Goal: Task Accomplishment & Management: Manage account settings

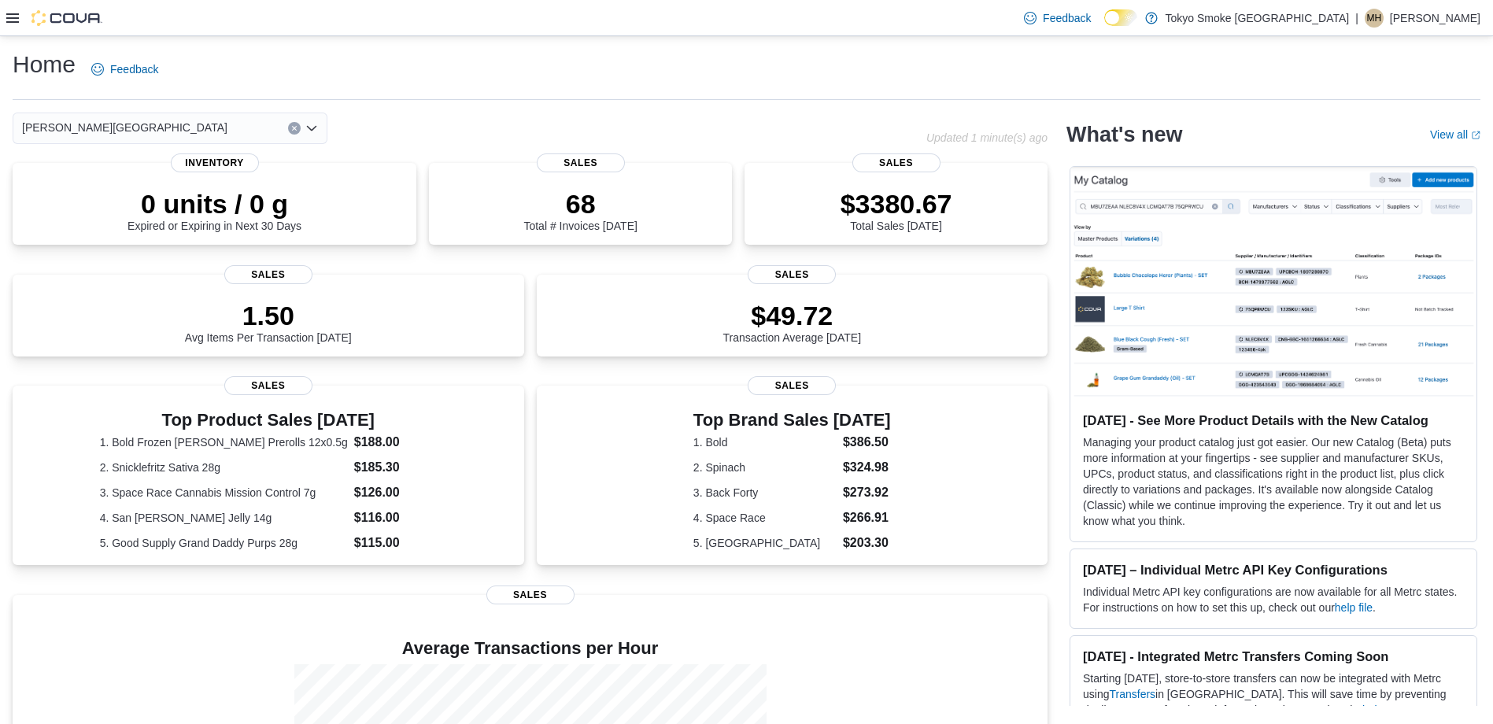
click at [18, 15] on icon at bounding box center [12, 18] width 13 height 13
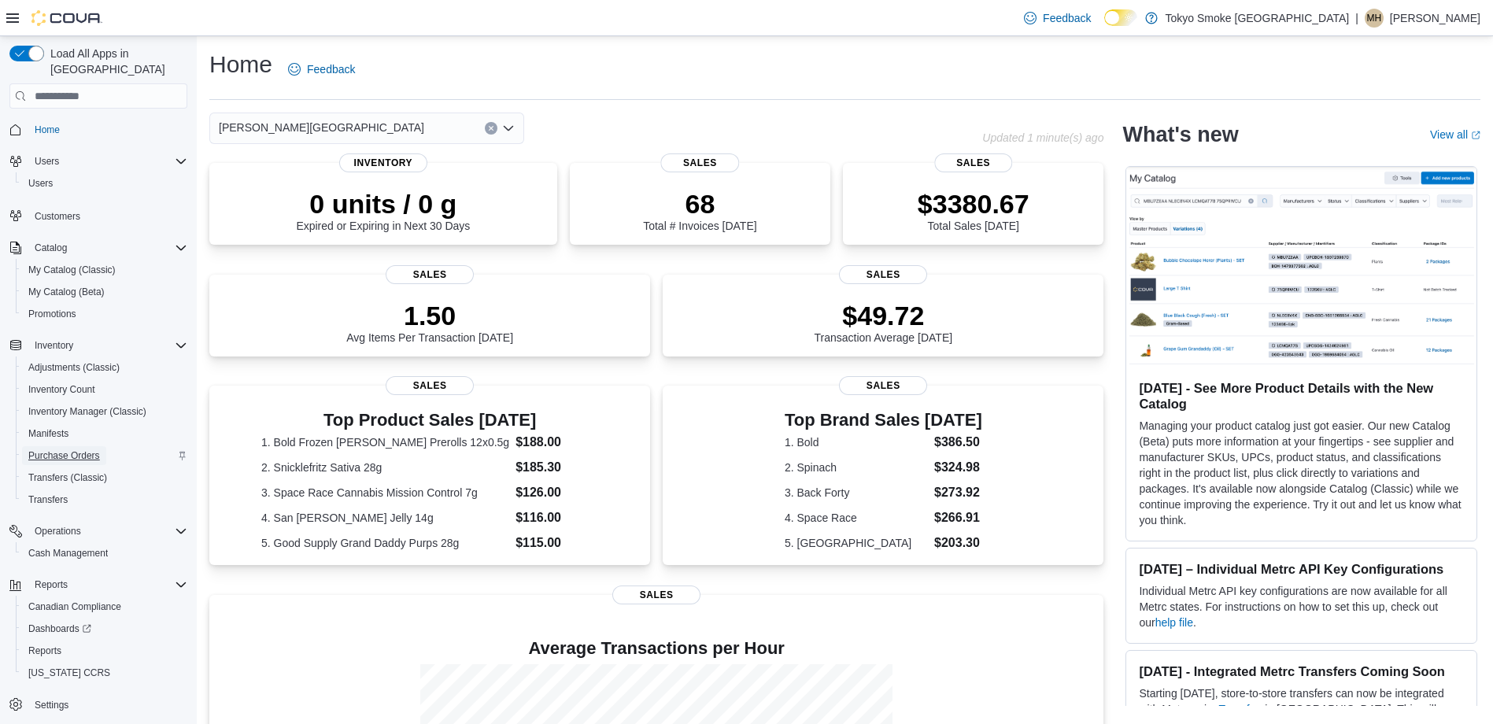
click at [75, 449] on span "Purchase Orders" at bounding box center [64, 455] width 72 height 13
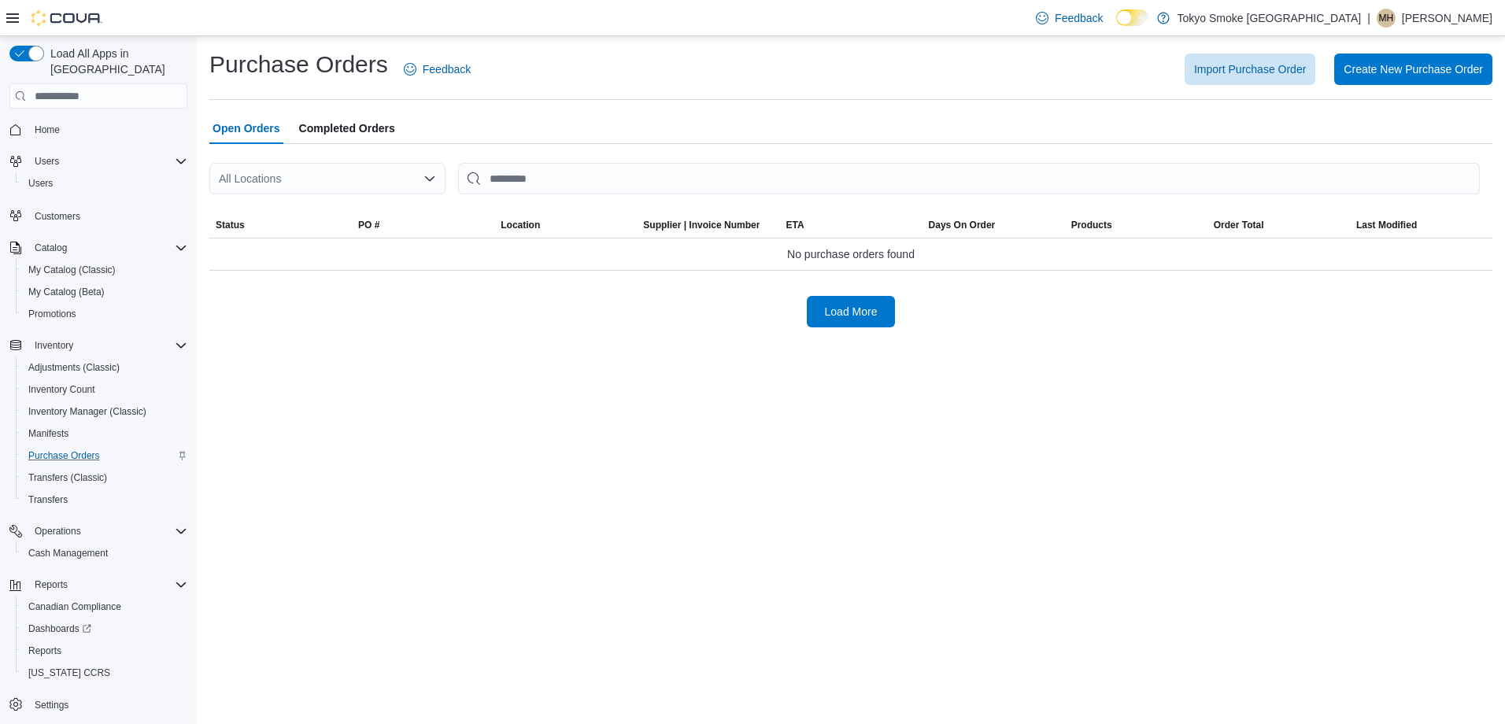
click at [305, 185] on div "All Locations" at bounding box center [327, 178] width 236 height 31
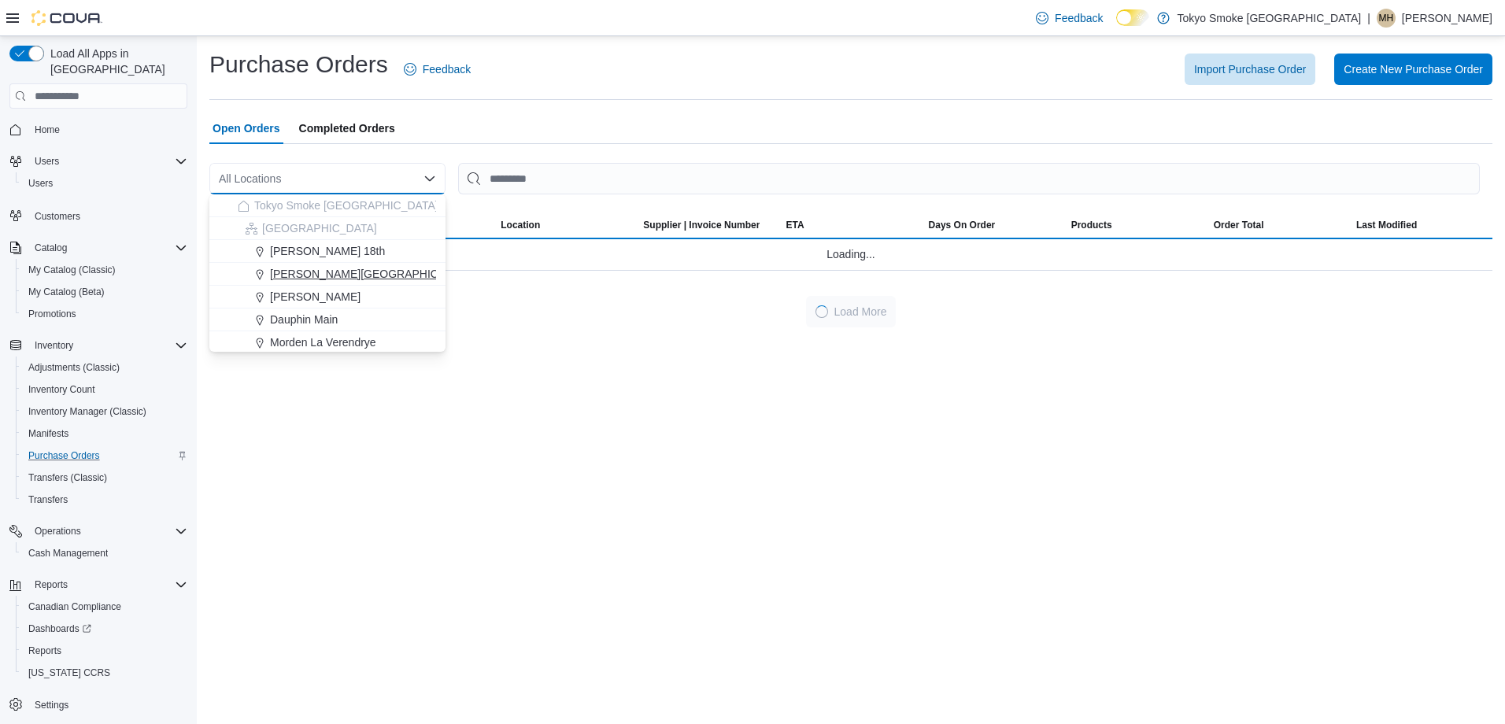
click at [354, 274] on span "[PERSON_NAME][GEOGRAPHIC_DATA]" at bounding box center [372, 274] width 205 height 16
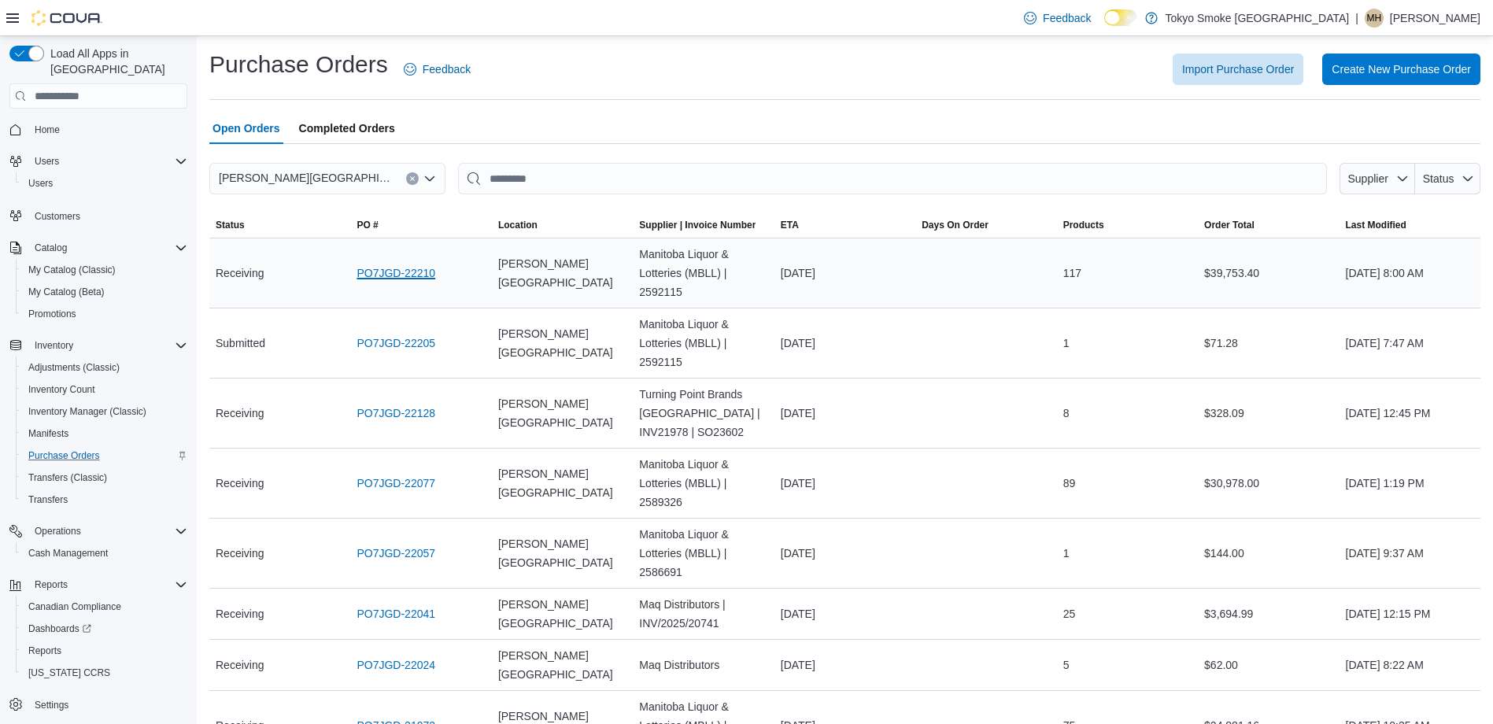
click at [396, 270] on link "PO7JGD-22210" at bounding box center [396, 273] width 79 height 19
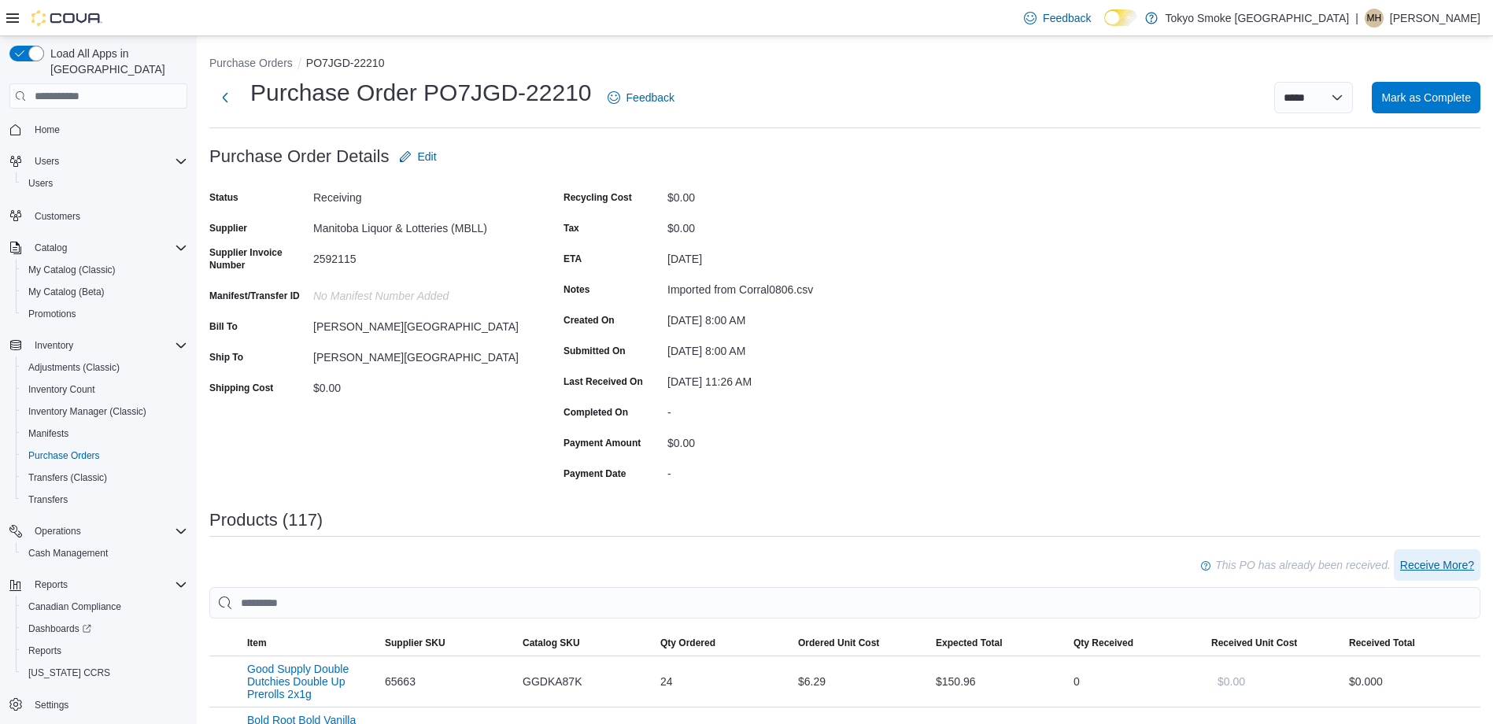
click at [1447, 561] on span "Receive More?" at bounding box center [1437, 565] width 74 height 16
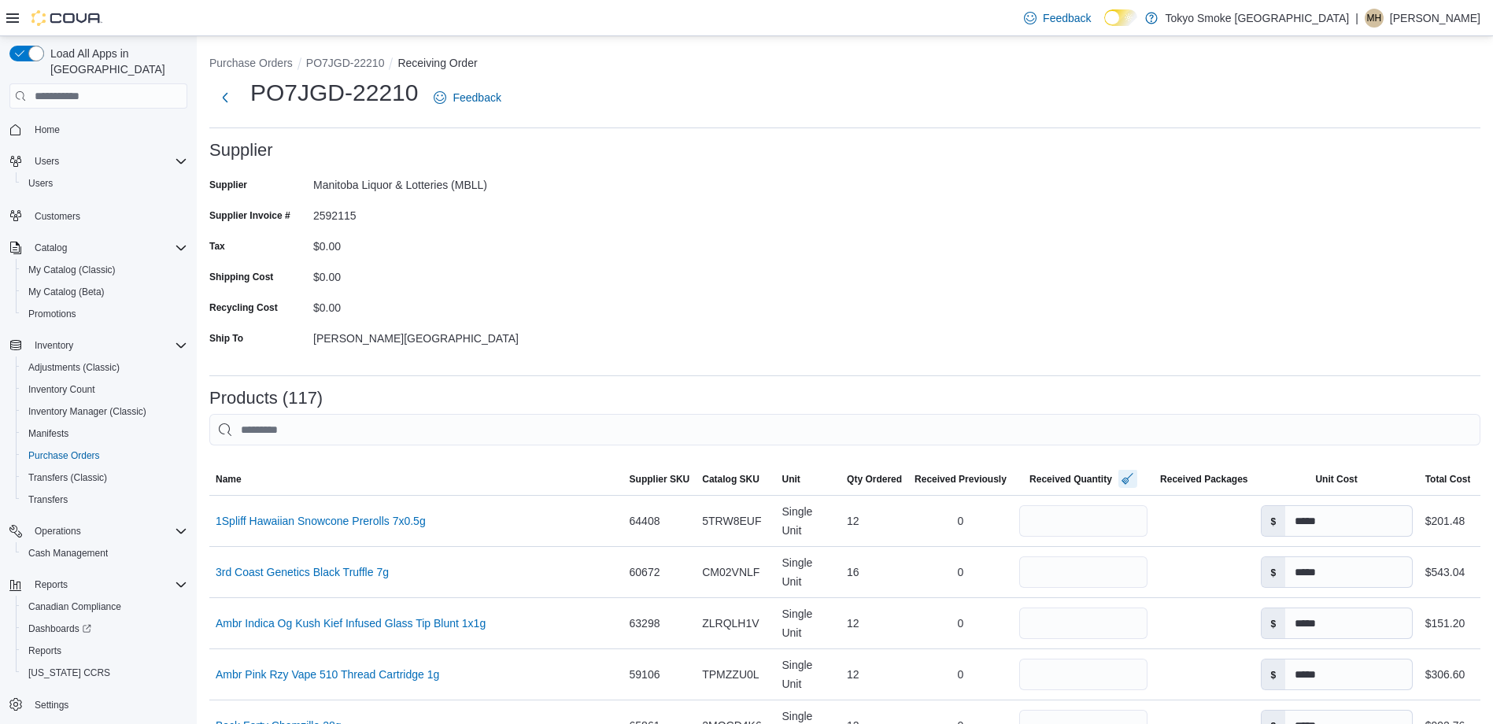
click at [1120, 476] on button "button" at bounding box center [1128, 478] width 19 height 19
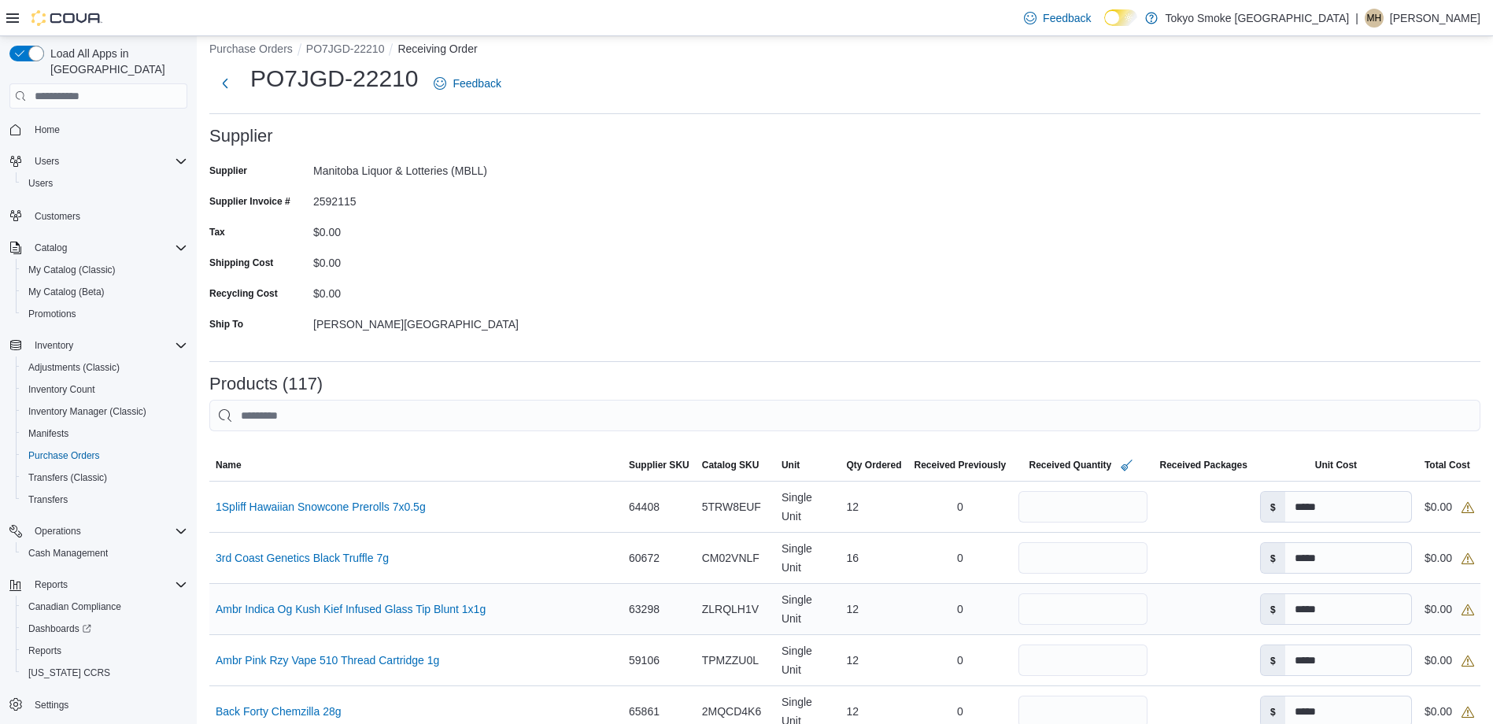
scroll to position [4, 0]
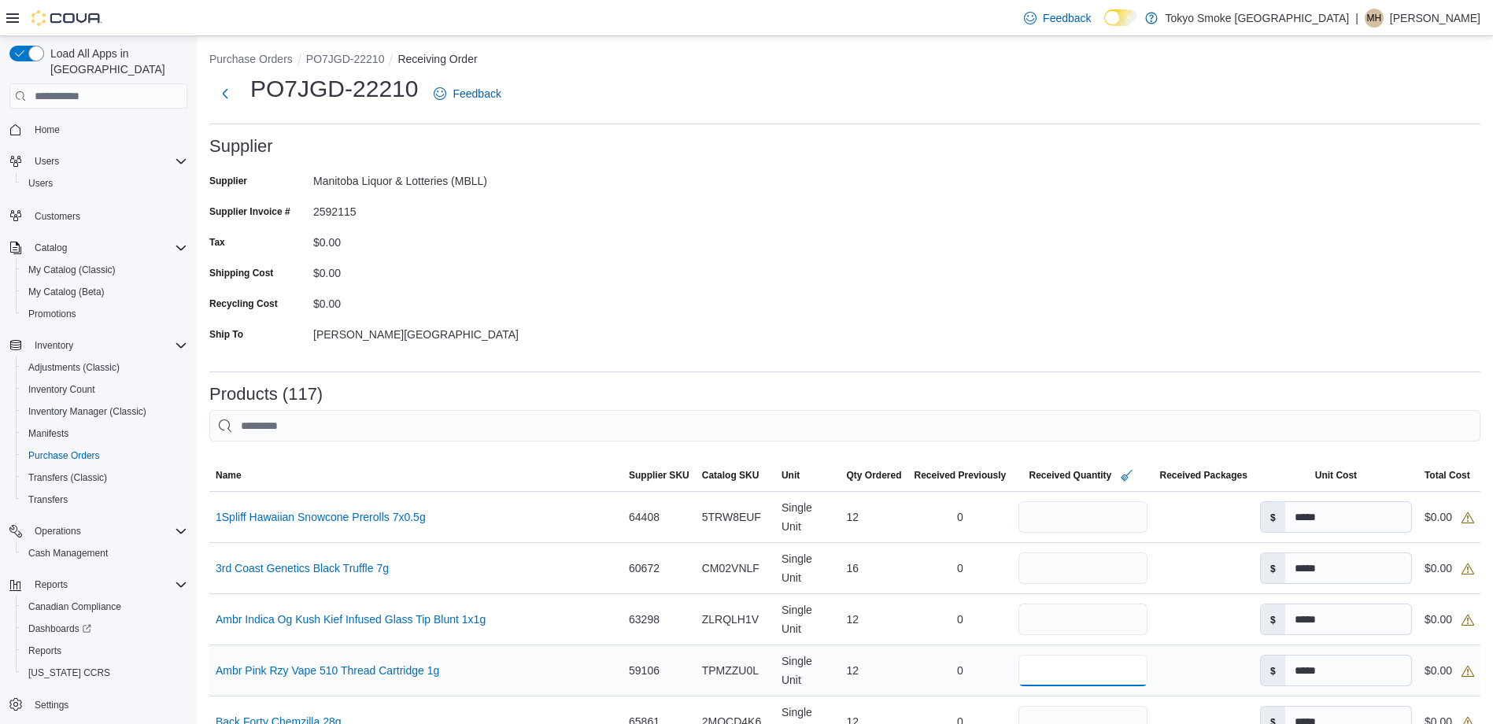
click at [1039, 668] on input "number" at bounding box center [1083, 670] width 128 height 31
type input "**"
click at [918, 660] on div "0" at bounding box center [960, 670] width 105 height 31
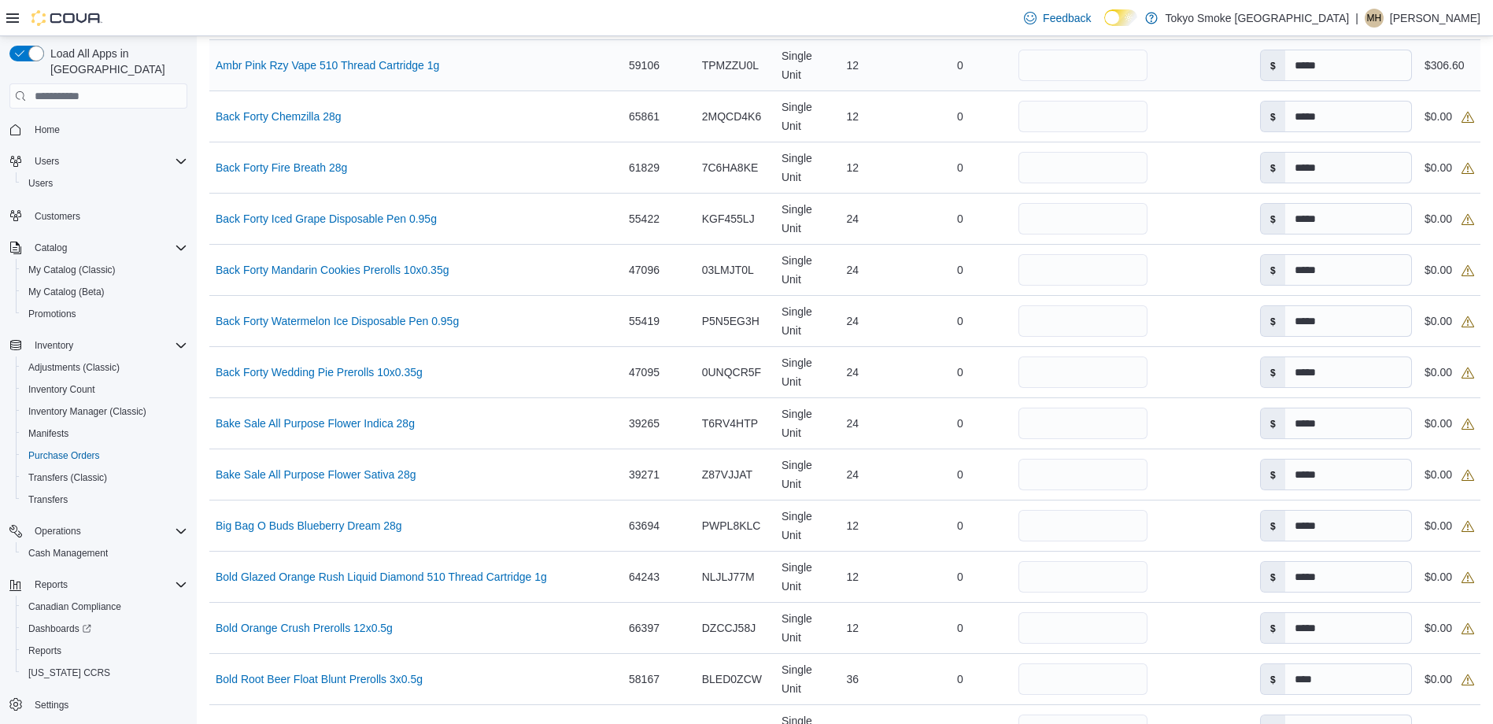
scroll to position [612, 0]
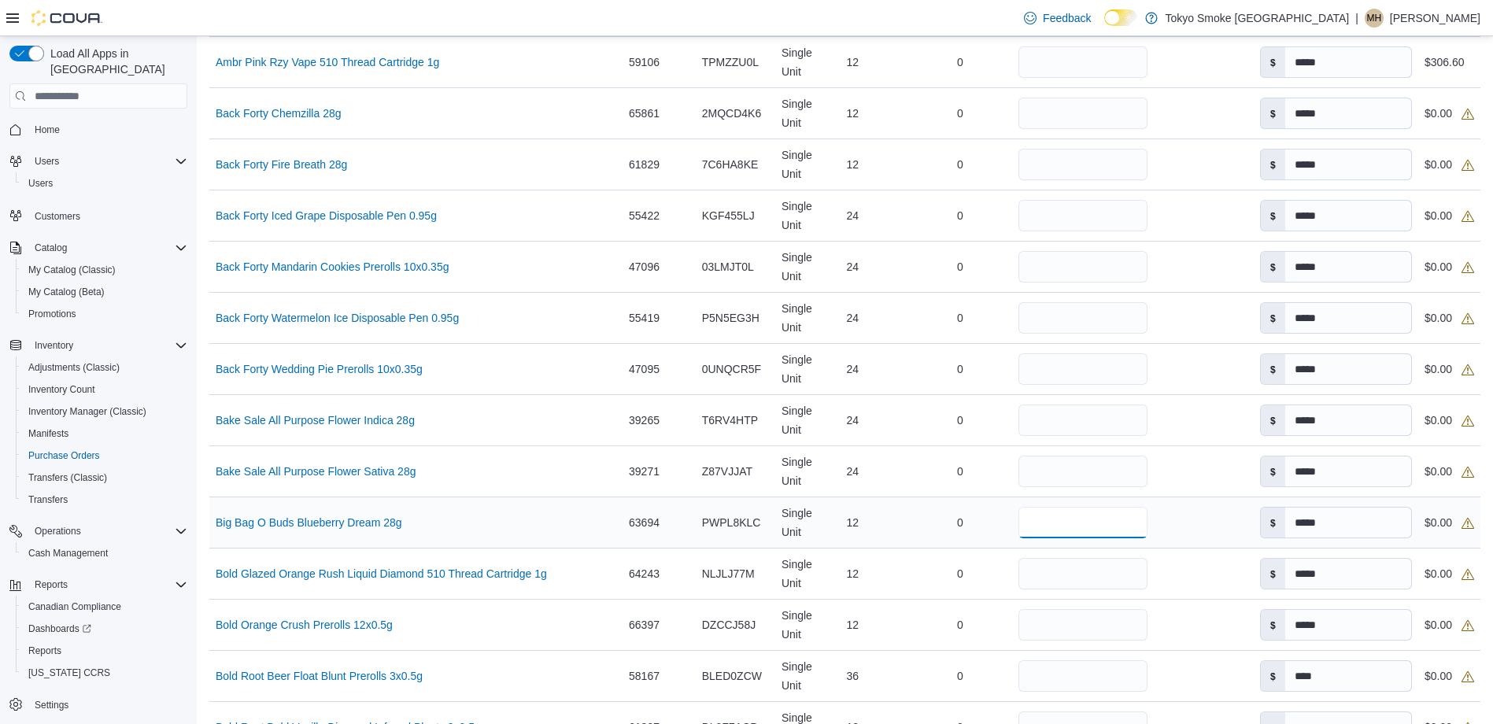
click at [1068, 524] on input "number" at bounding box center [1083, 522] width 128 height 31
type input "**"
click at [908, 536] on div "0" at bounding box center [960, 522] width 105 height 31
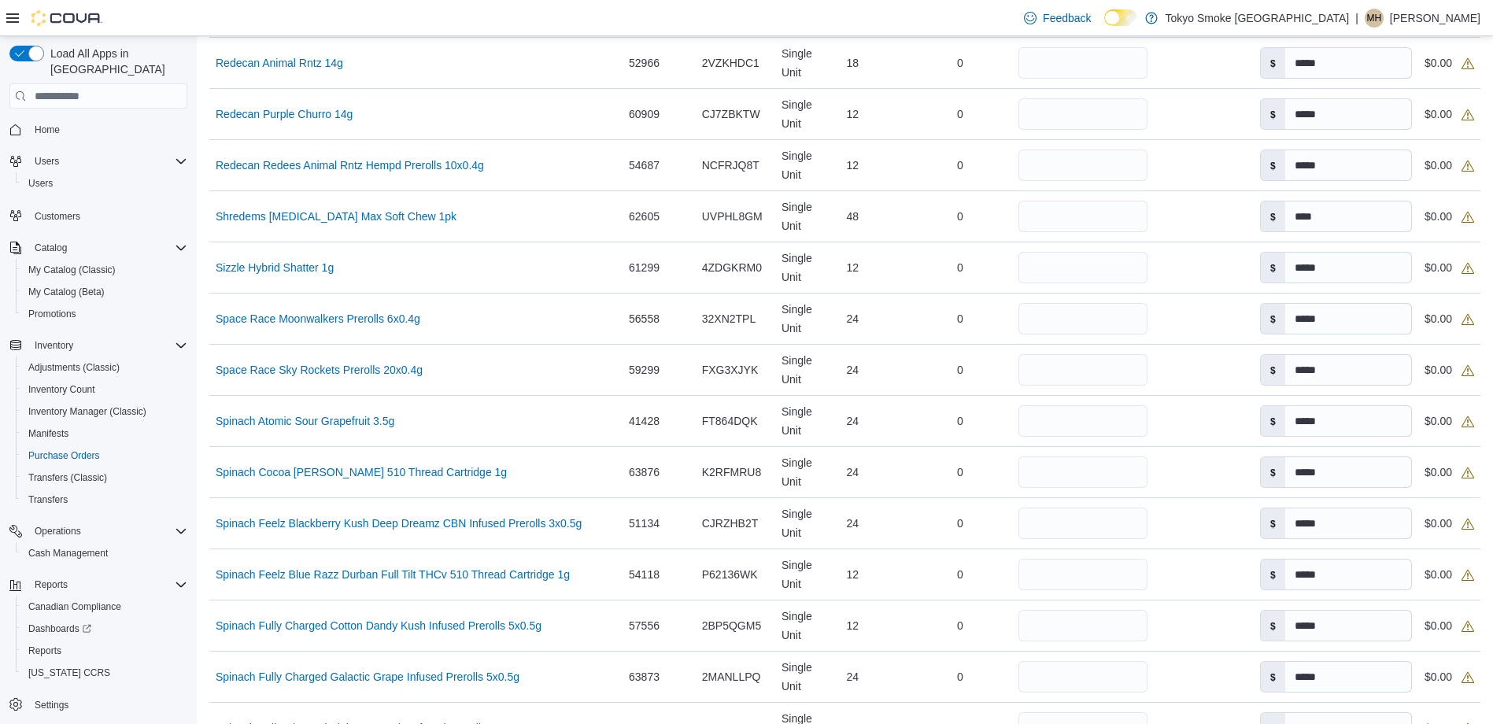
scroll to position [3375, 0]
click at [1052, 220] on input "number" at bounding box center [1083, 215] width 128 height 31
type input "**"
click at [888, 213] on div "48" at bounding box center [874, 215] width 68 height 31
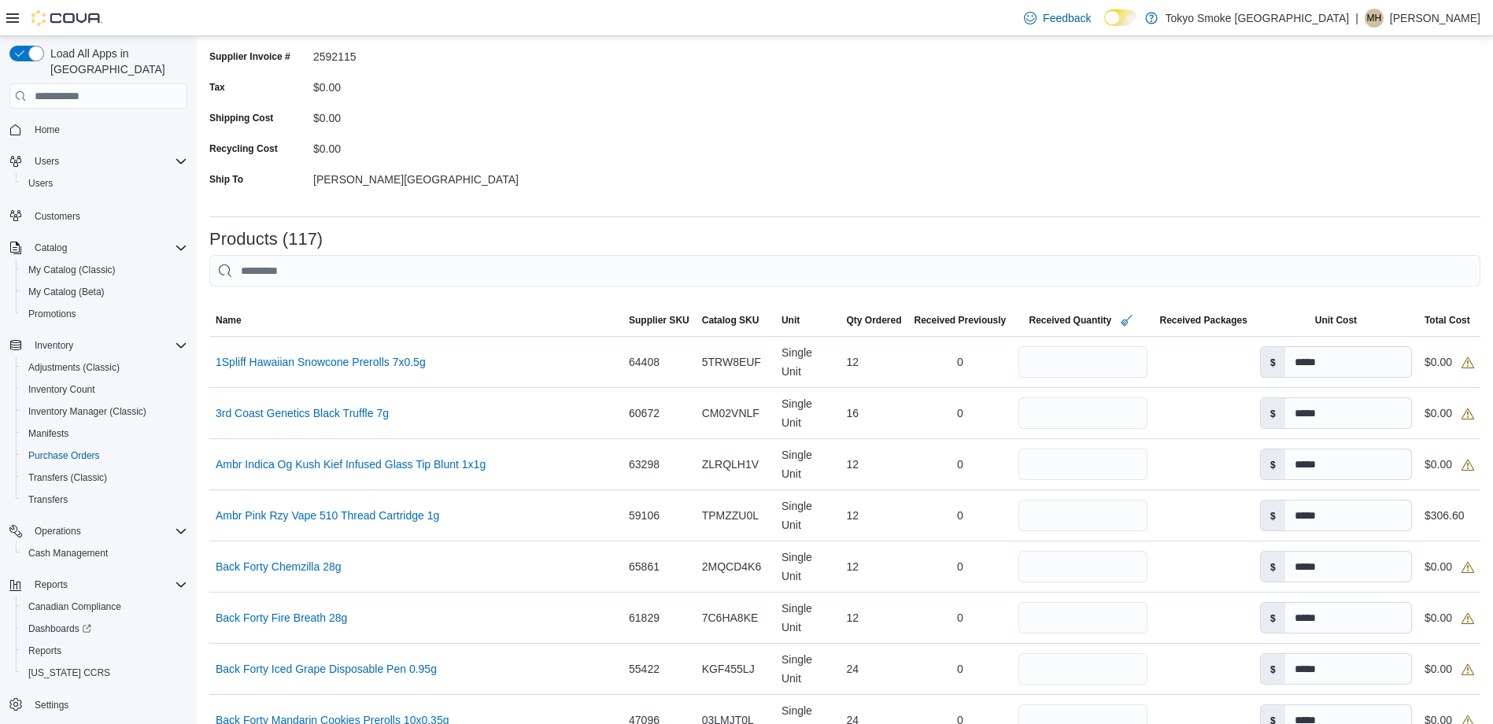
scroll to position [1336, 0]
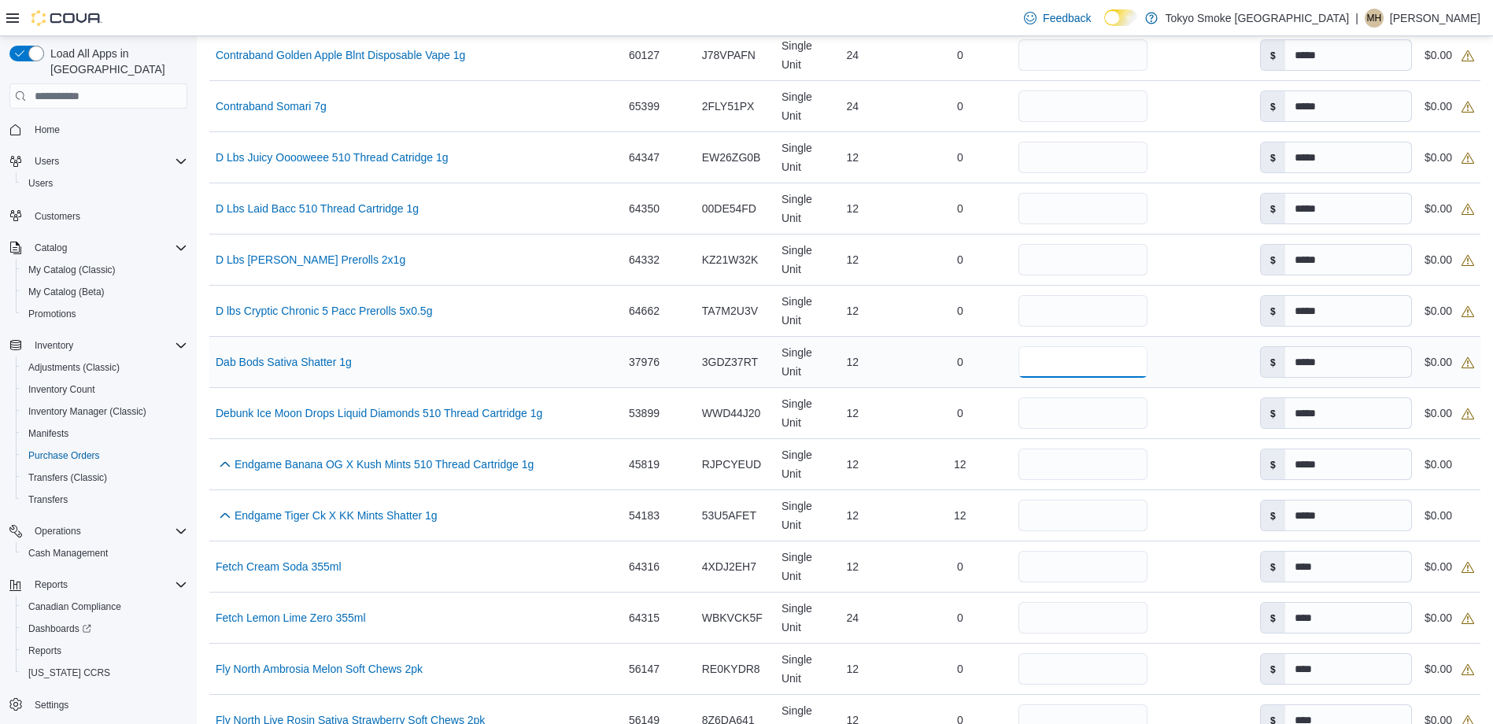
click at [1085, 366] on input "number" at bounding box center [1083, 361] width 128 height 31
type input "**"
click at [882, 357] on div "12" at bounding box center [874, 361] width 68 height 31
drag, startPoint x: 1044, startPoint y: 361, endPoint x: 1005, endPoint y: 359, distance: 38.6
click at [1019, 359] on input "**" at bounding box center [1083, 361] width 128 height 31
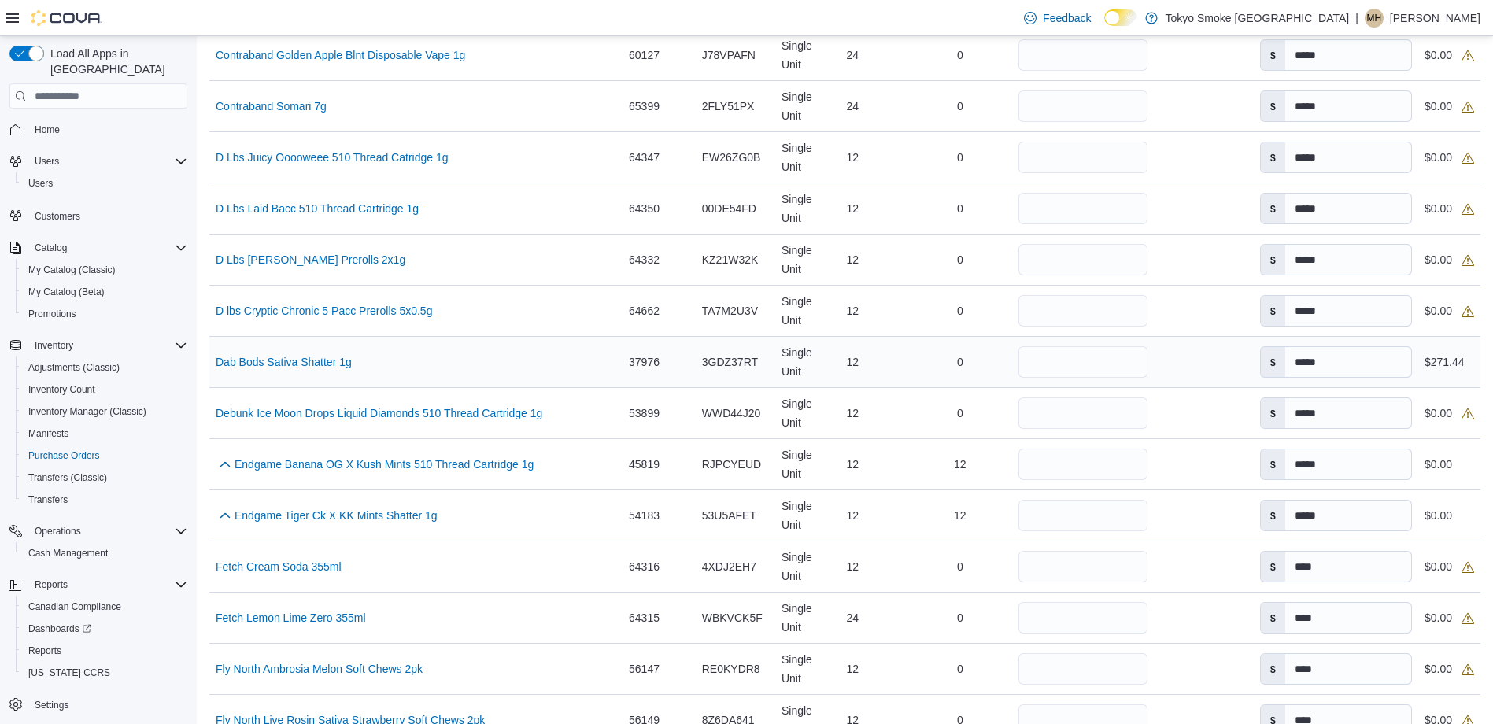
click at [884, 360] on div "12" at bounding box center [874, 361] width 68 height 31
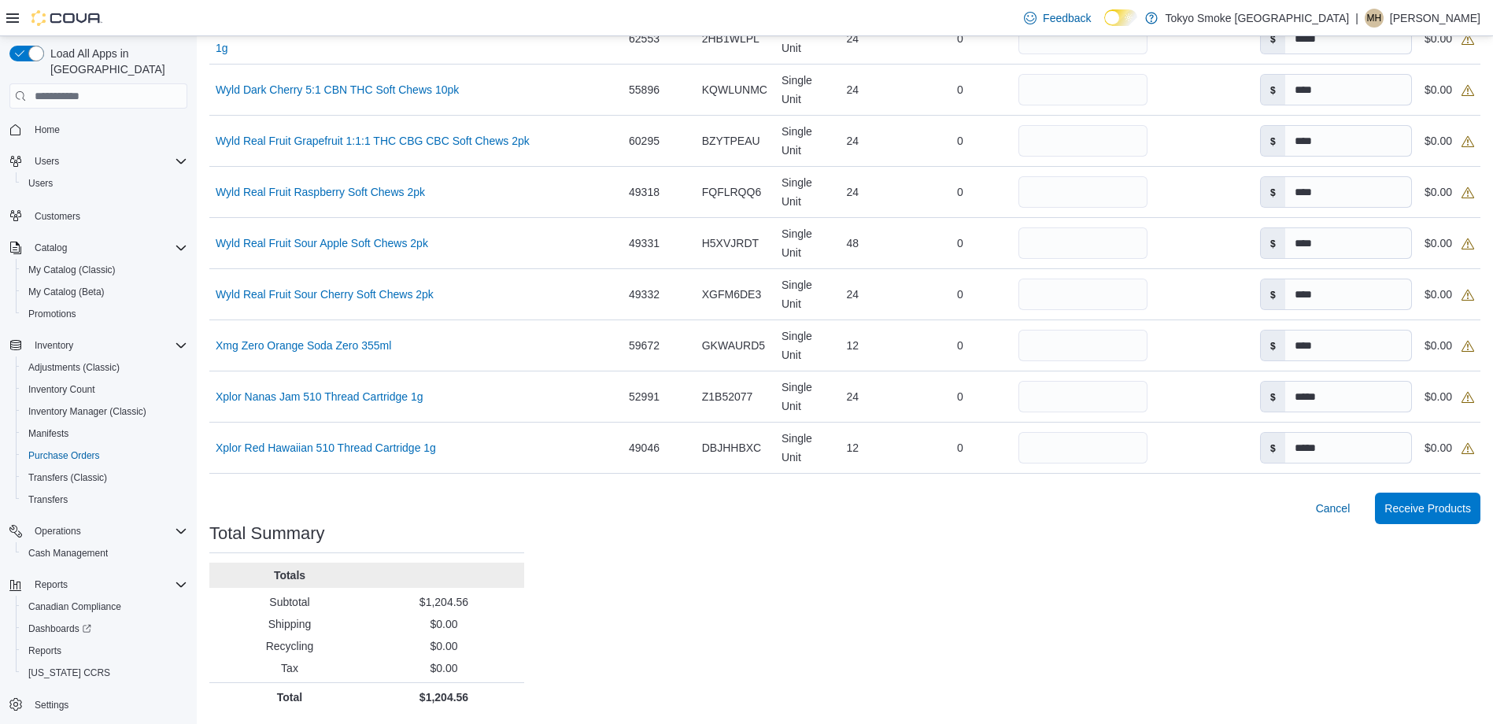
scroll to position [4866, 0]
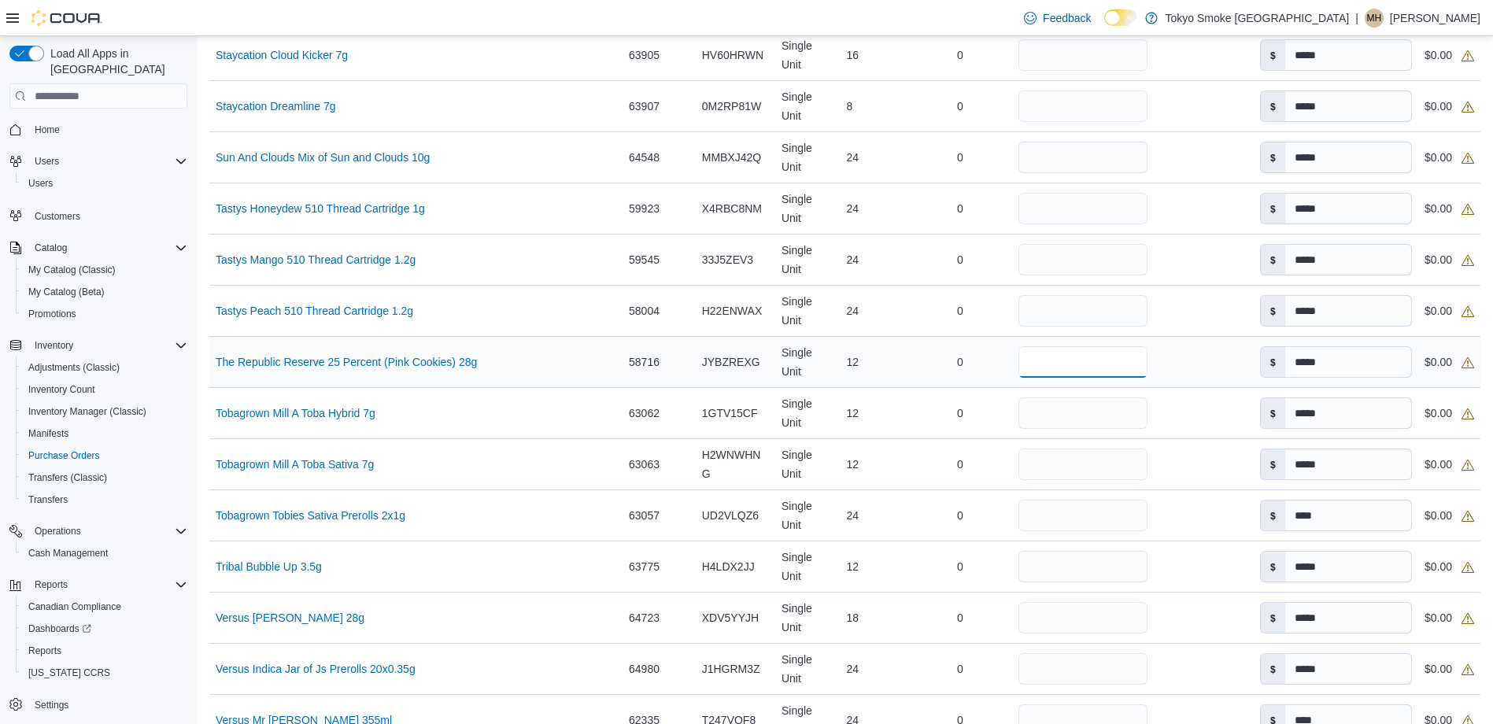
click at [1063, 363] on input "number" at bounding box center [1083, 361] width 128 height 31
type input "**"
click at [908, 371] on div "0" at bounding box center [960, 361] width 105 height 31
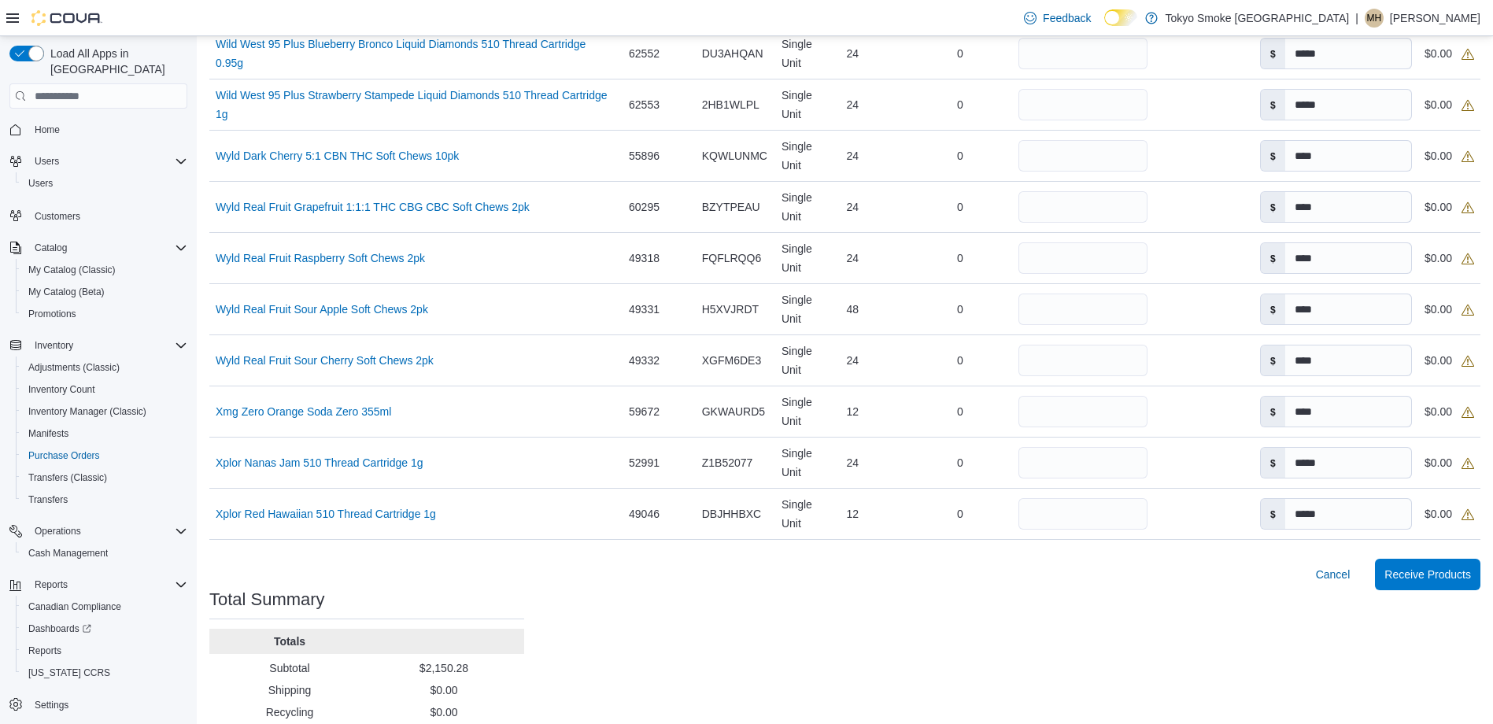
scroll to position [6008, 0]
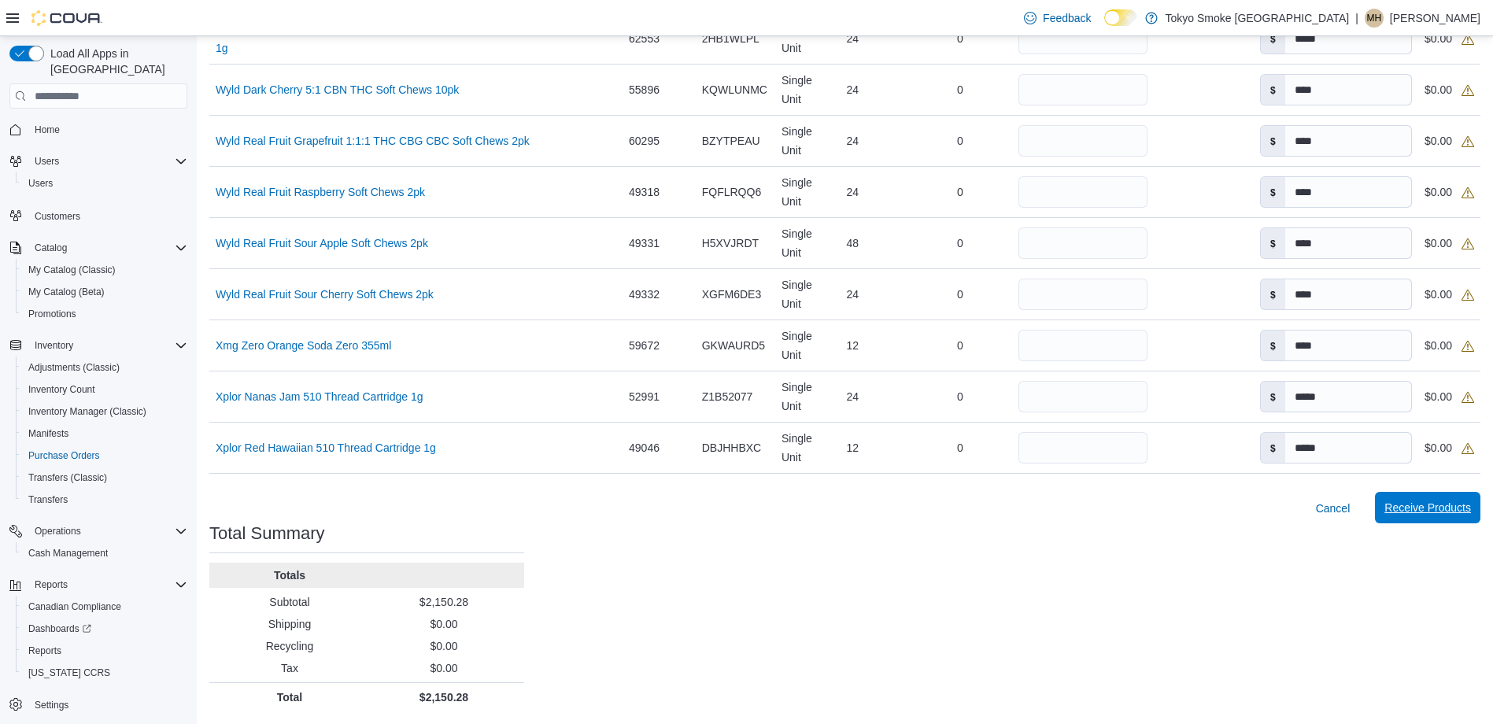
click at [1420, 499] on span "Receive Products" at bounding box center [1428, 507] width 87 height 31
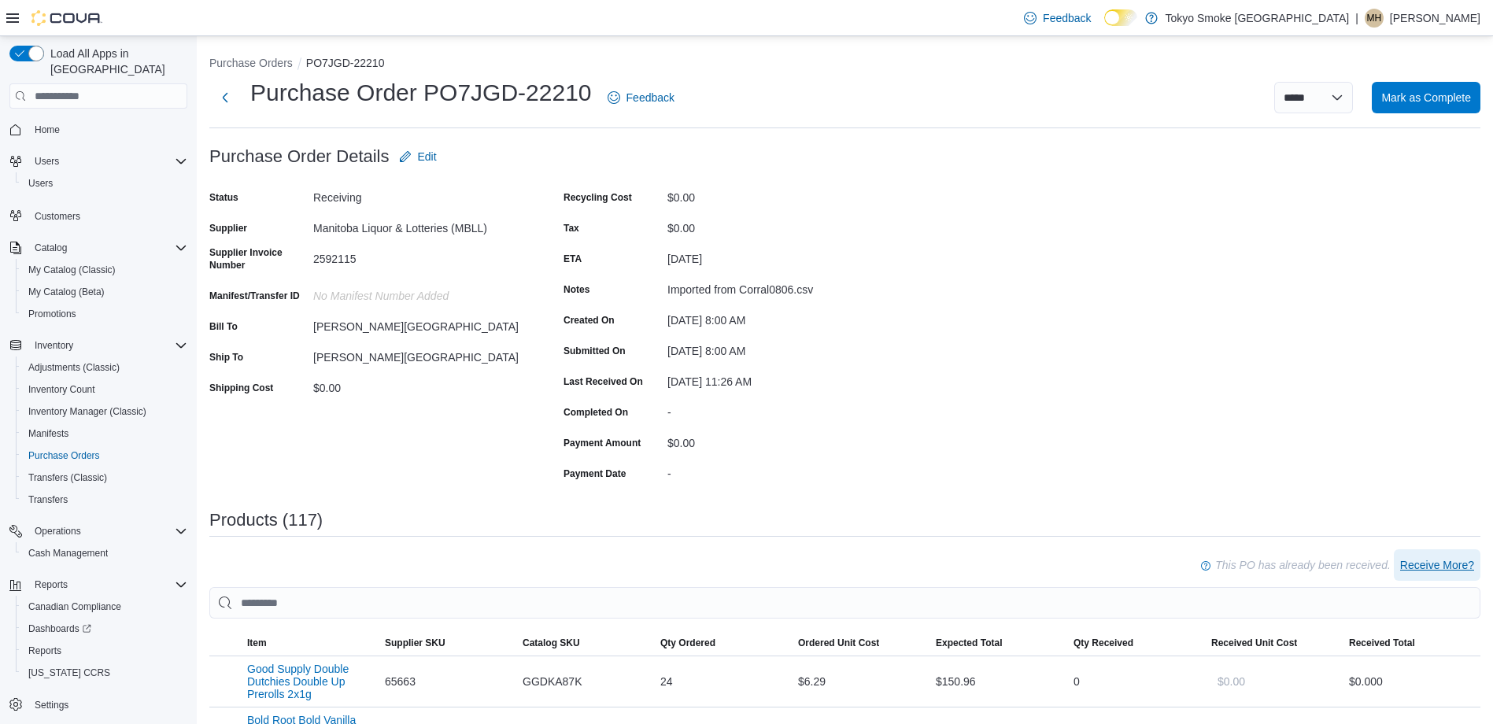
click at [1455, 563] on span "Receive More?" at bounding box center [1437, 565] width 74 height 16
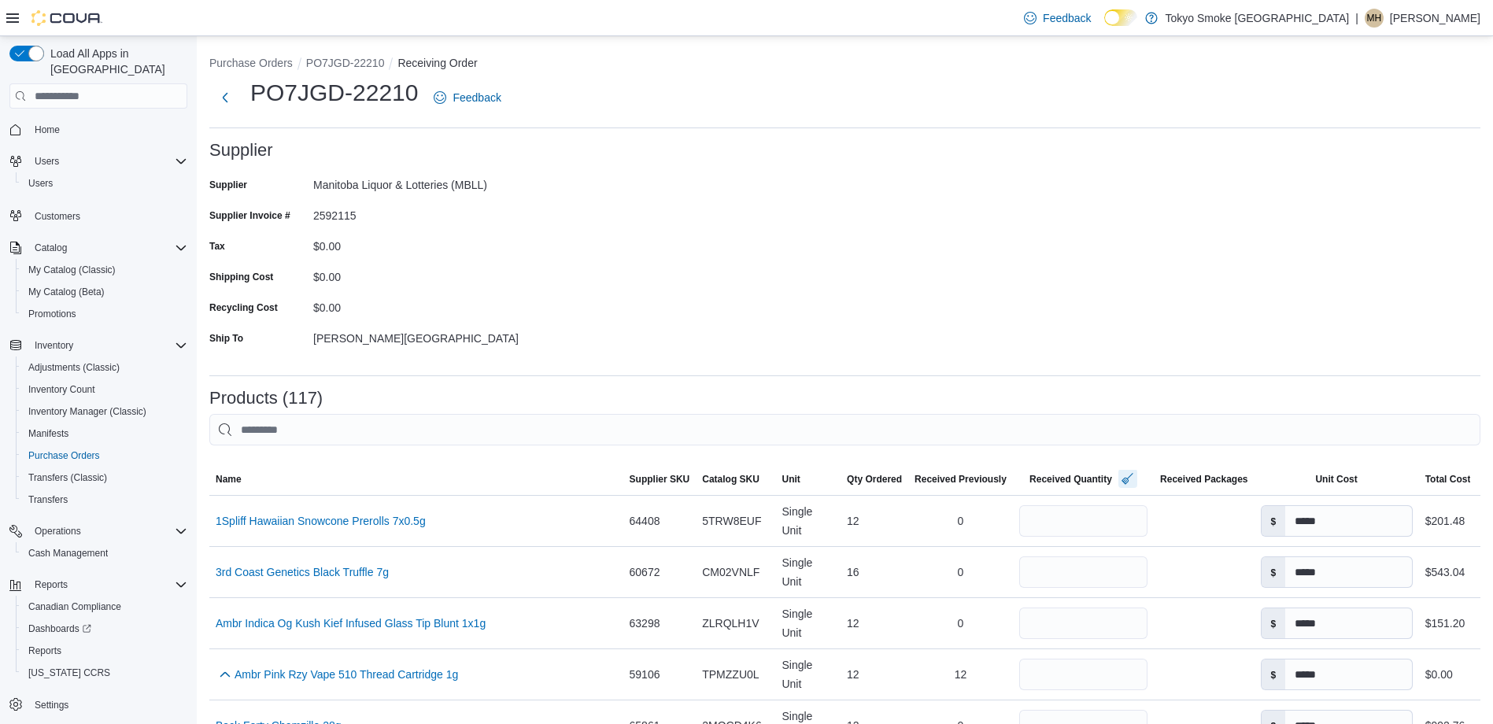
click at [1120, 482] on button "button" at bounding box center [1128, 478] width 19 height 19
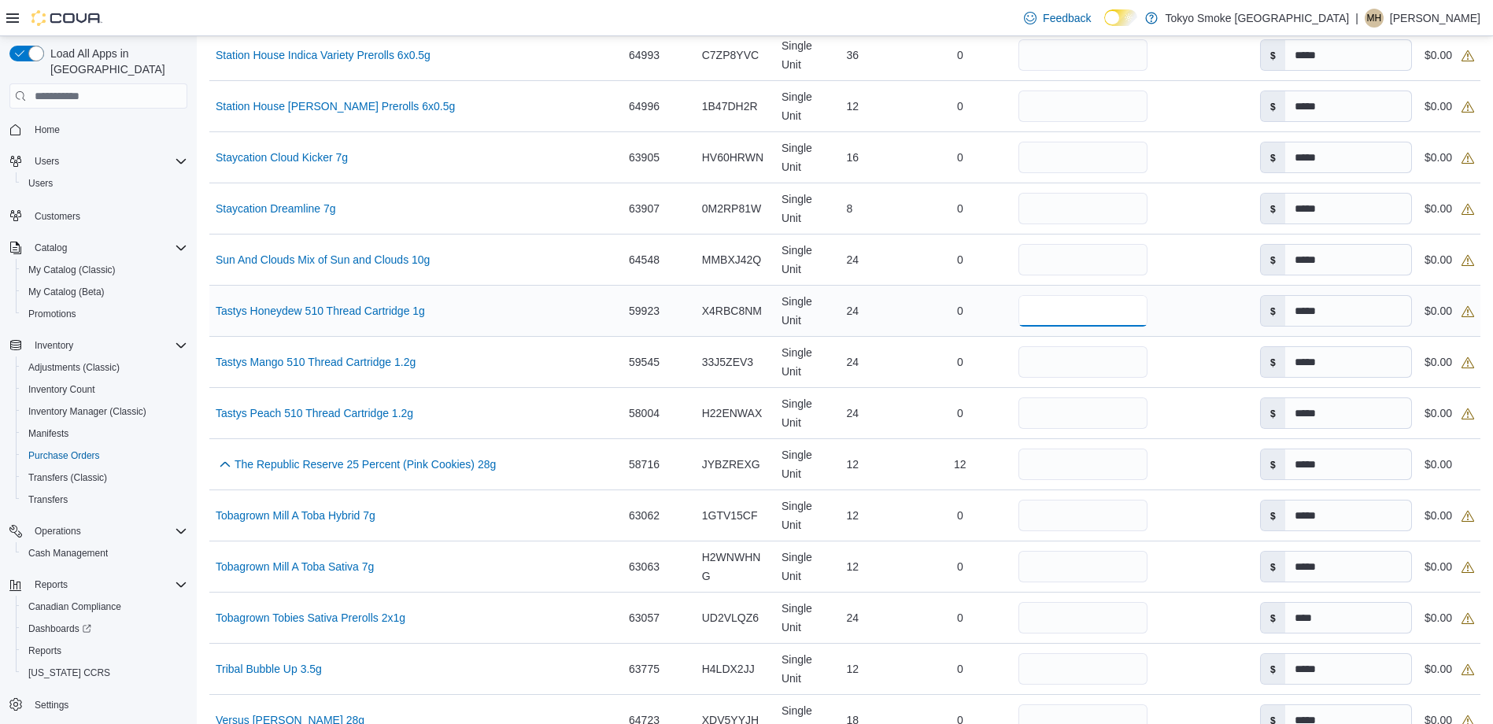
click at [1073, 306] on input "number" at bounding box center [1083, 310] width 128 height 31
type input "**"
click at [1085, 362] on input "number" at bounding box center [1083, 361] width 128 height 31
type input "**"
click at [1084, 409] on input "number" at bounding box center [1083, 413] width 128 height 31
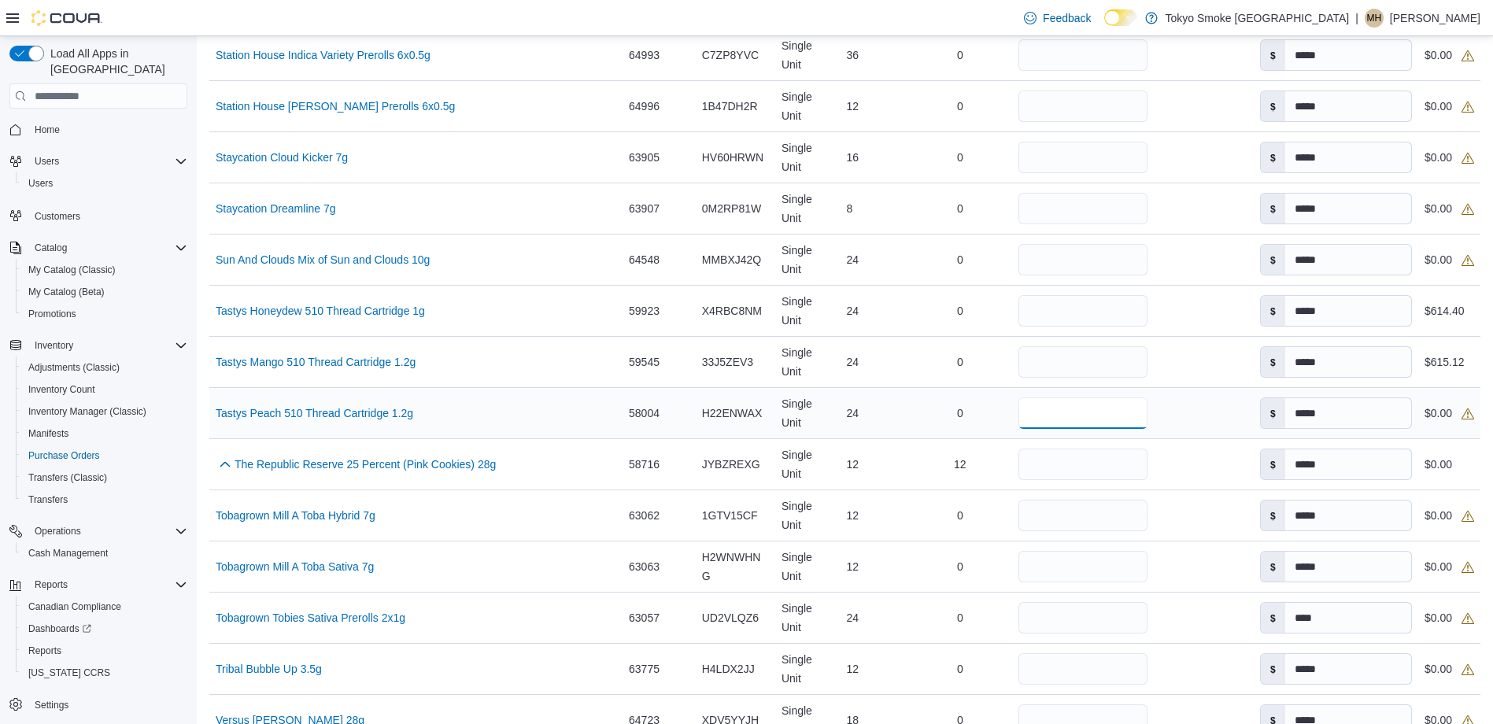
type input "**"
click at [911, 409] on div "0" at bounding box center [960, 413] width 105 height 31
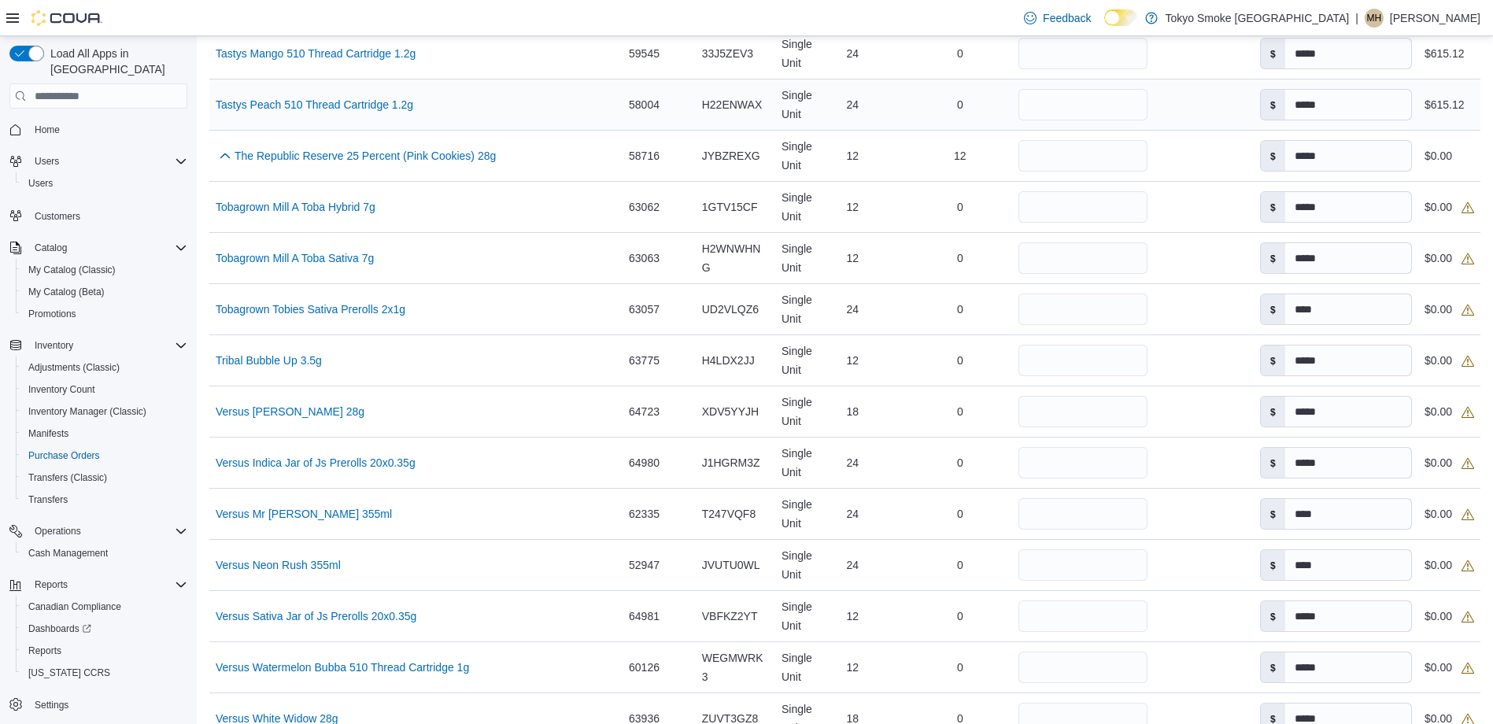
scroll to position [5073, 0]
click at [1028, 358] on input "number" at bounding box center [1083, 359] width 128 height 31
type input "**"
click at [918, 368] on div "0" at bounding box center [960, 359] width 105 height 31
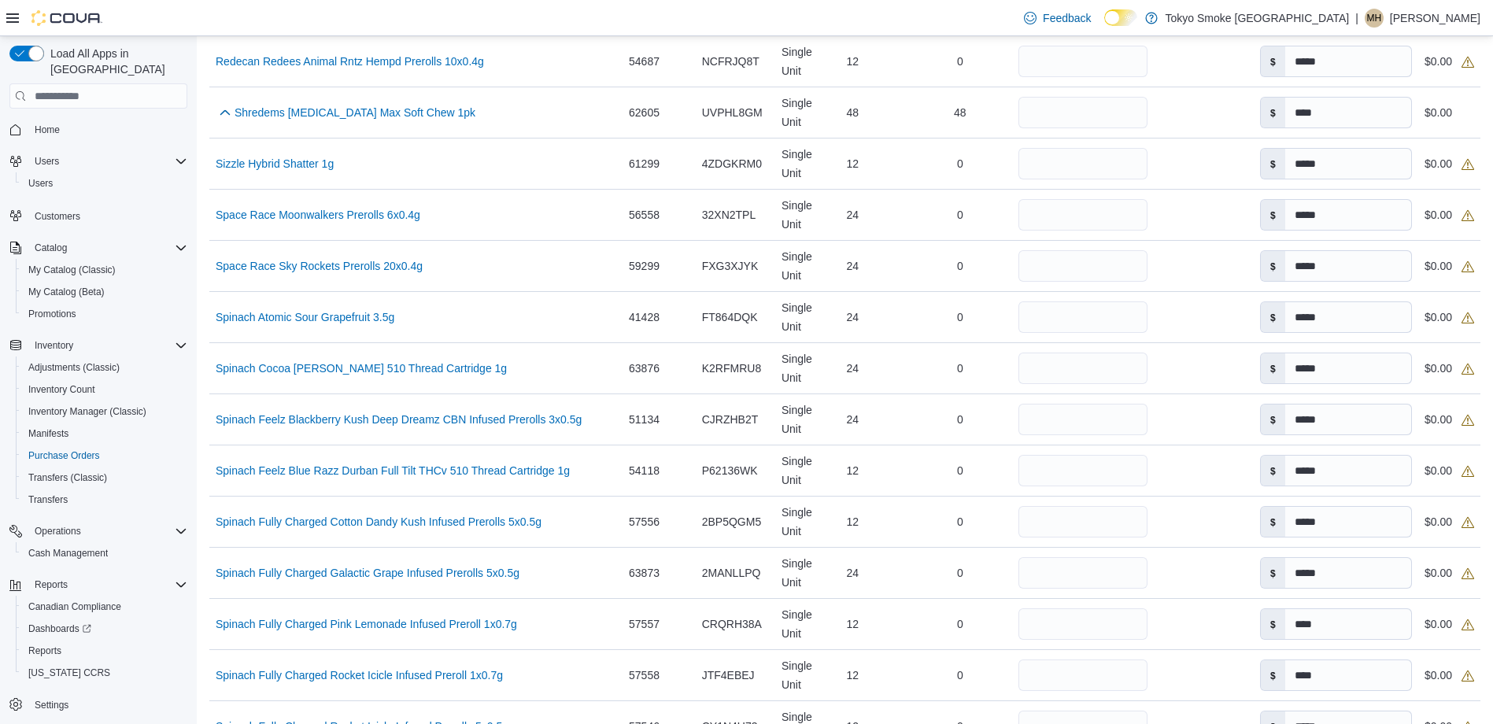
scroll to position [3478, 0]
click at [1067, 220] on input "number" at bounding box center [1083, 215] width 128 height 31
type input "**"
click at [1070, 264] on input "number" at bounding box center [1083, 266] width 128 height 31
type input "**"
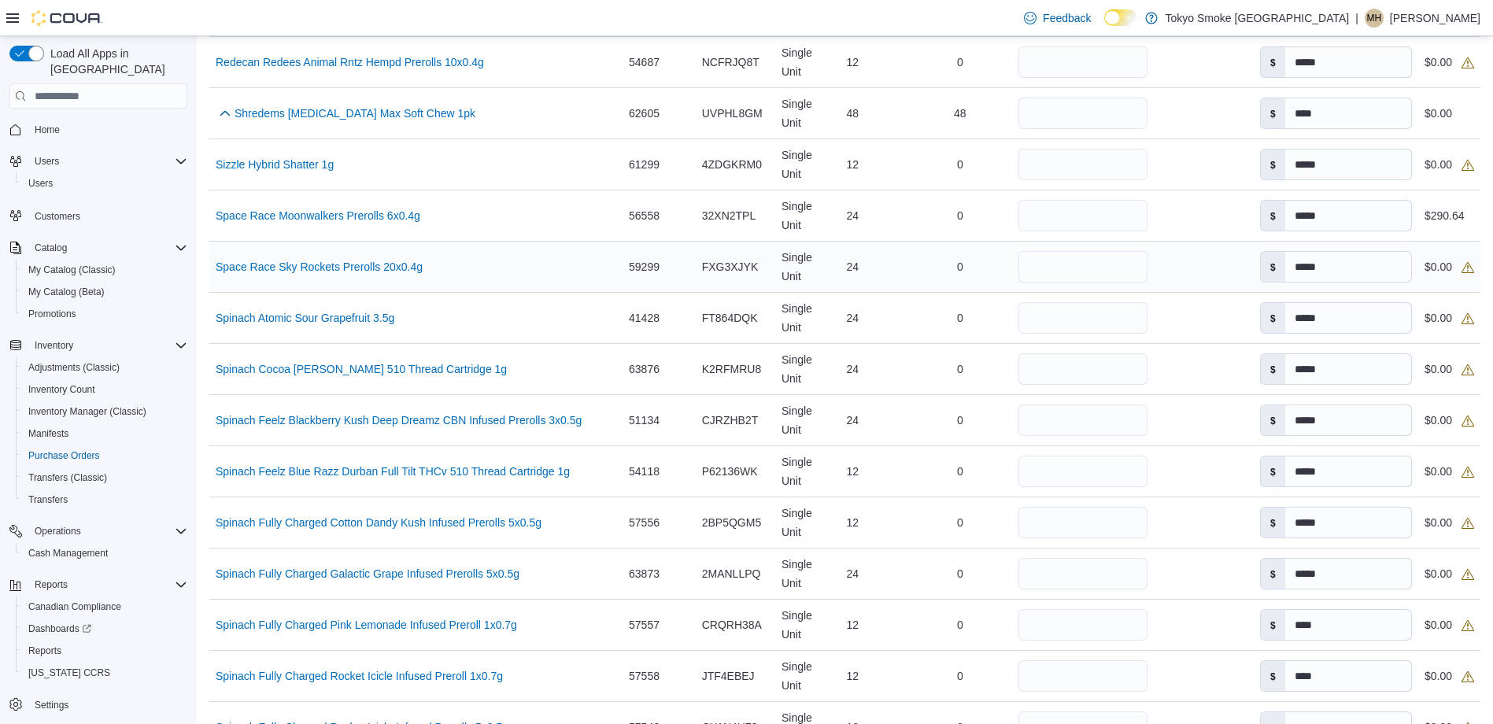
click at [913, 272] on div "0" at bounding box center [960, 266] width 105 height 31
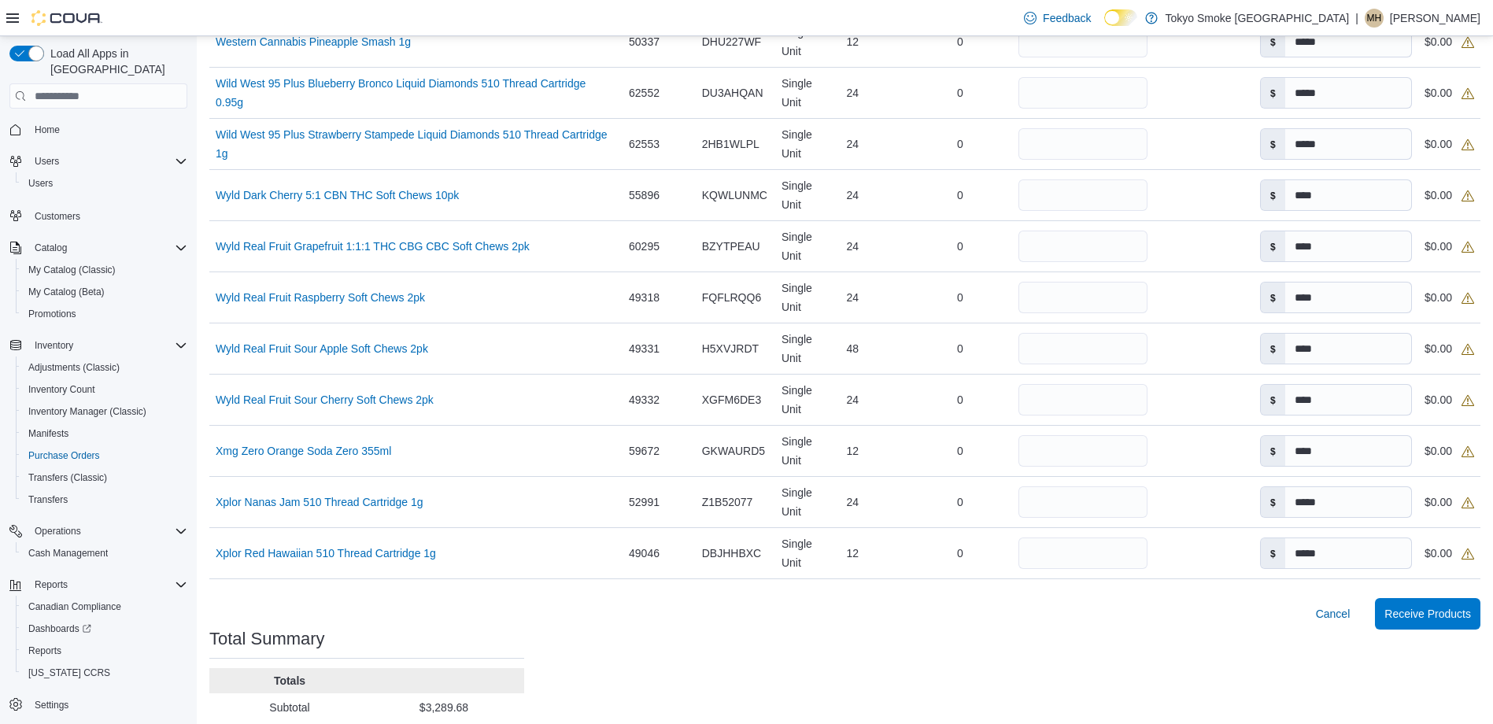
scroll to position [6008, 0]
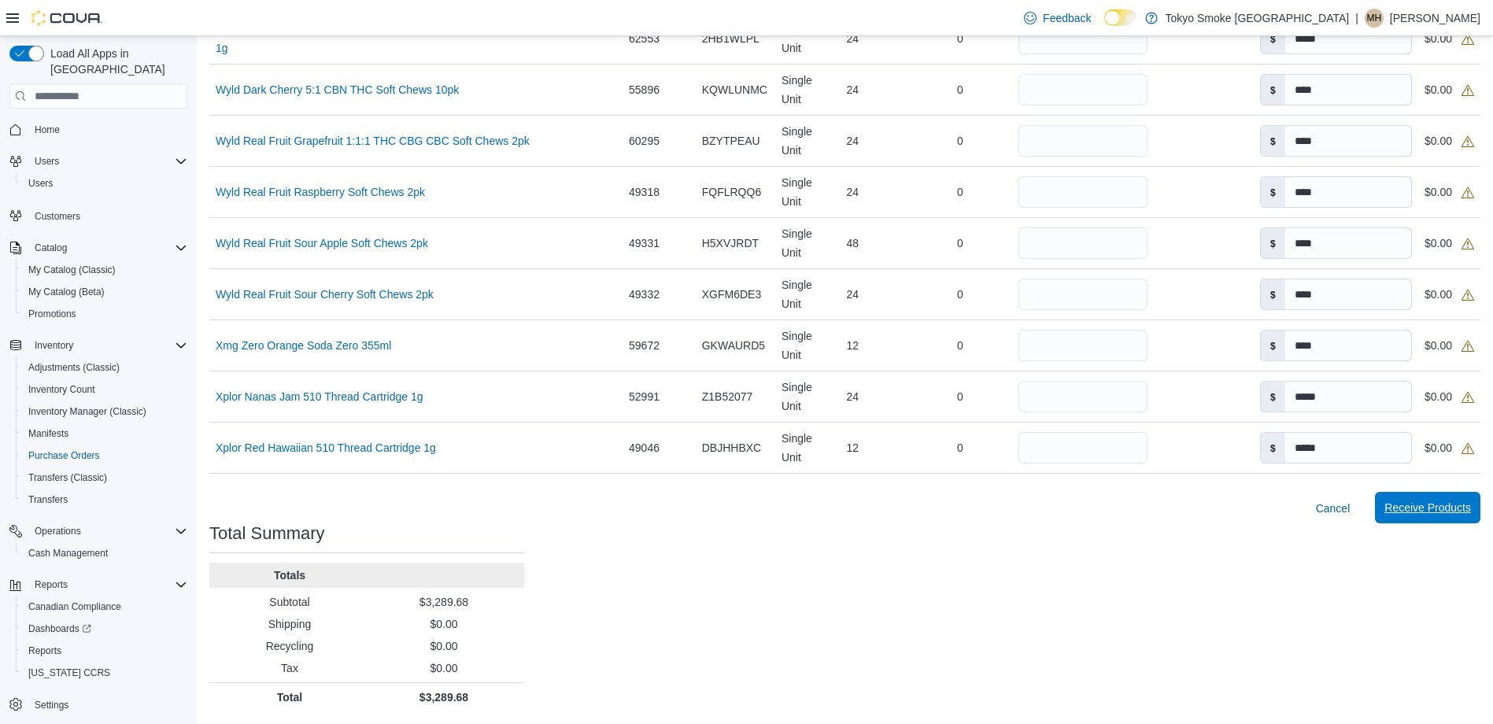
click at [1401, 503] on span "Receive Products" at bounding box center [1428, 508] width 87 height 16
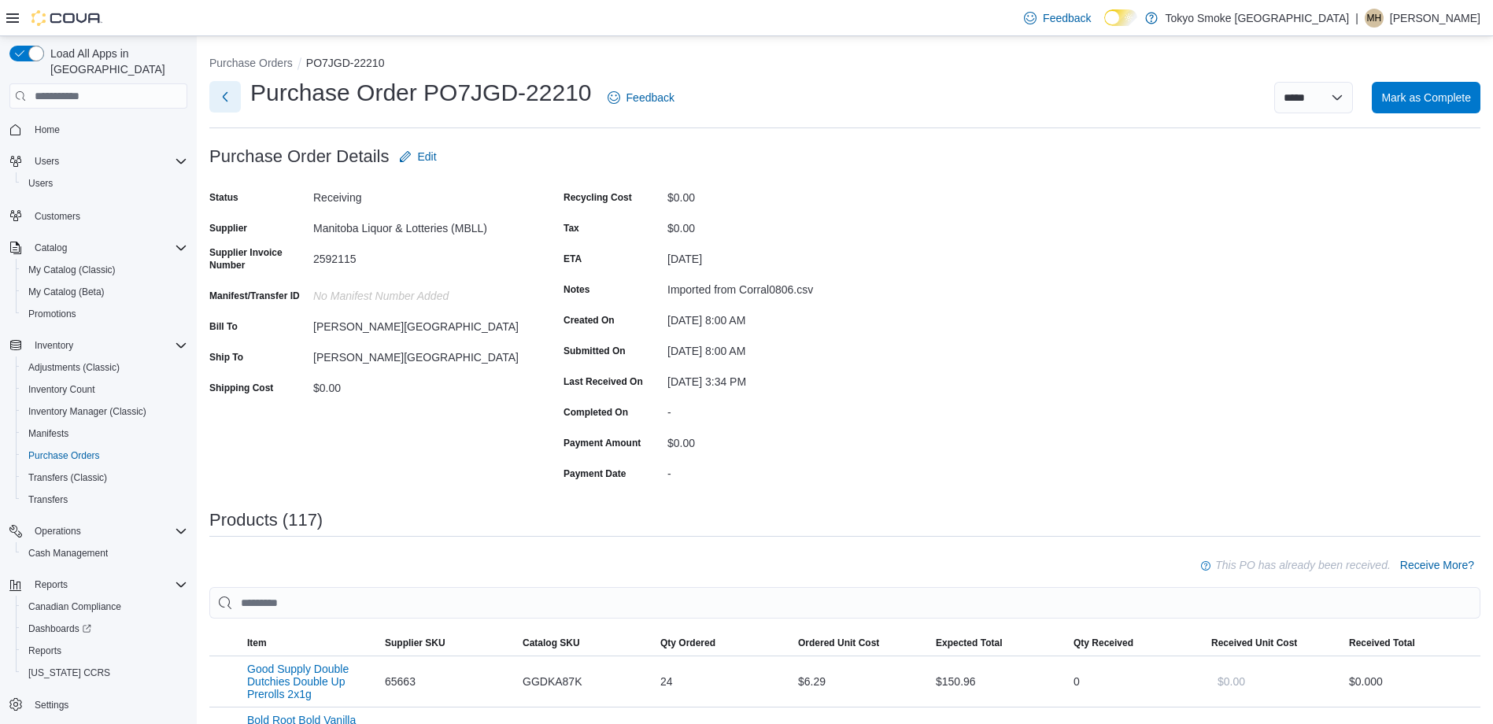
click at [225, 100] on button "Next" at bounding box center [224, 96] width 31 height 31
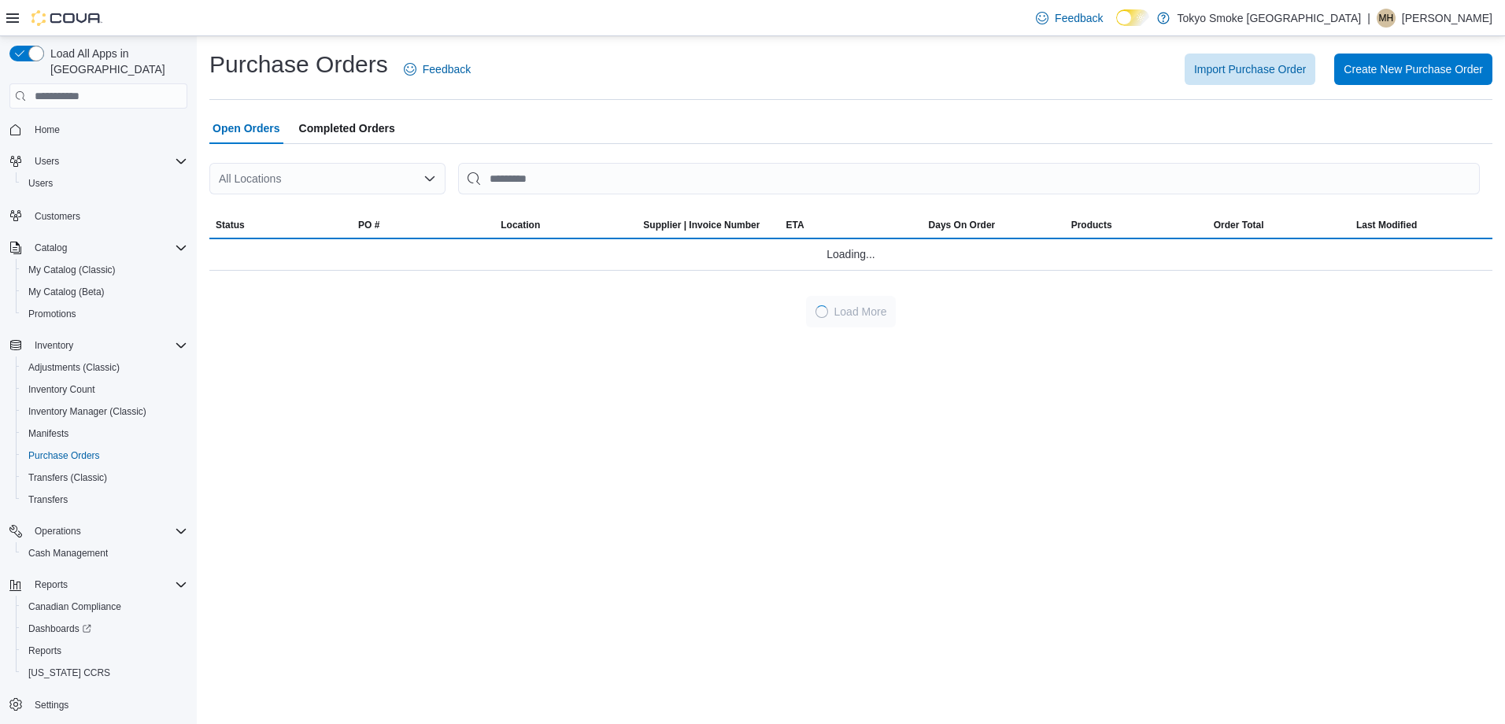
click at [309, 176] on div "All Locations" at bounding box center [327, 178] width 236 height 31
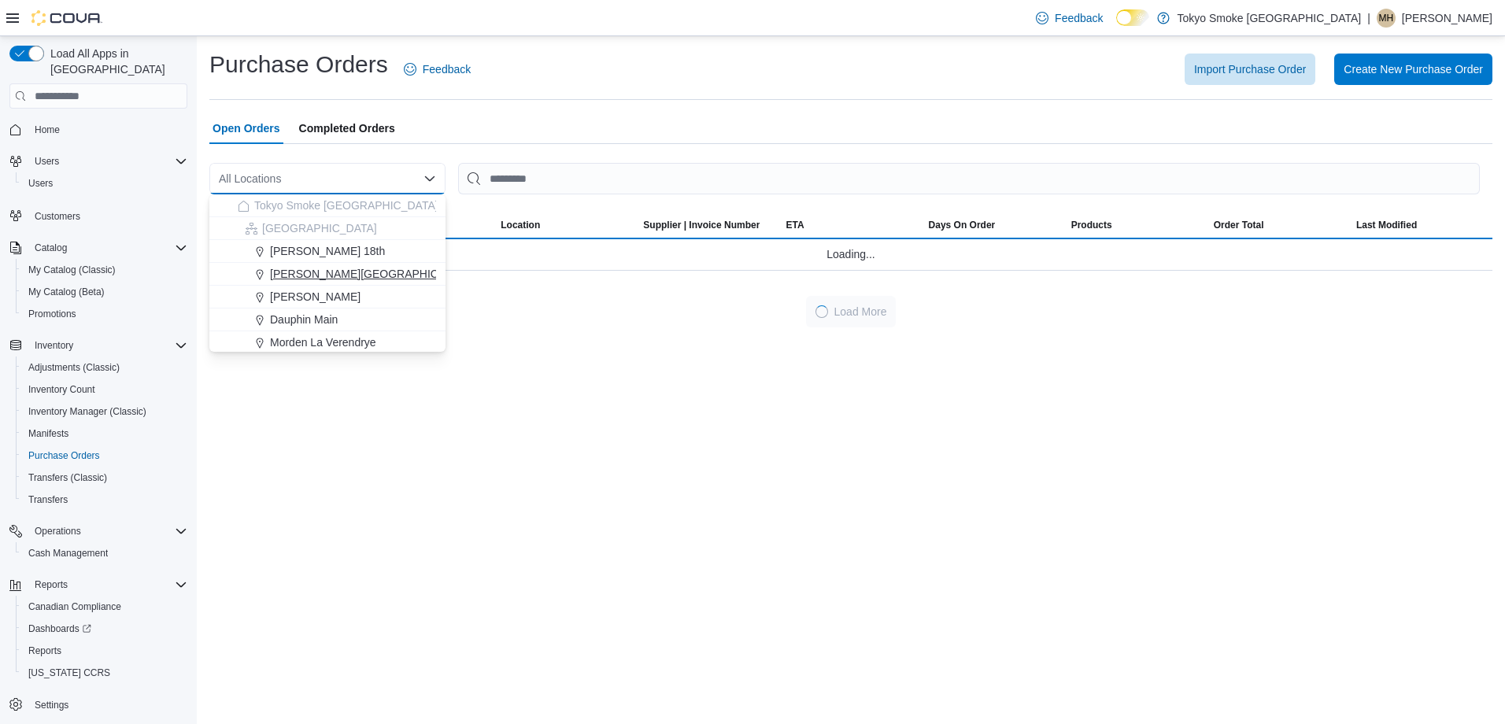
click at [320, 279] on span "[PERSON_NAME][GEOGRAPHIC_DATA]" at bounding box center [372, 274] width 205 height 16
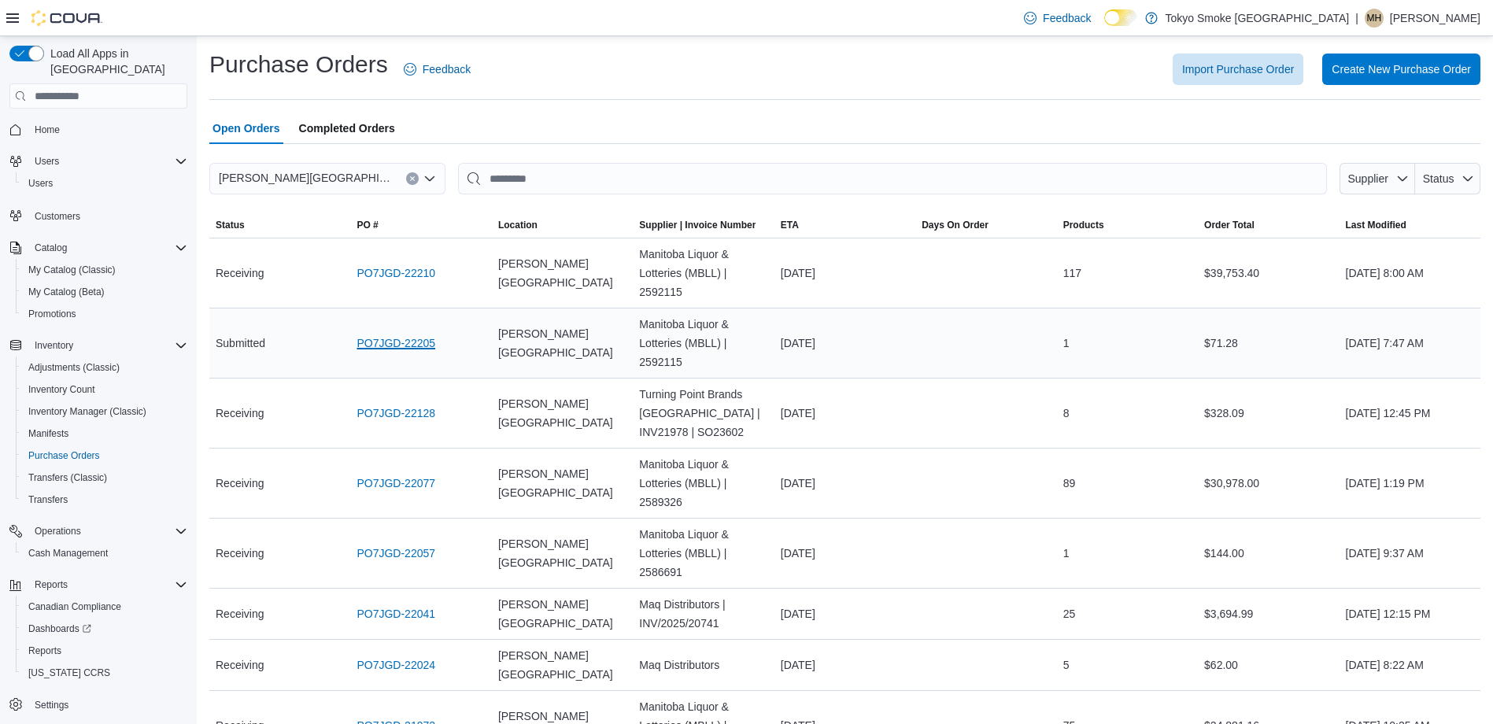
click at [407, 338] on link "PO7JGD-22205" at bounding box center [396, 343] width 79 height 19
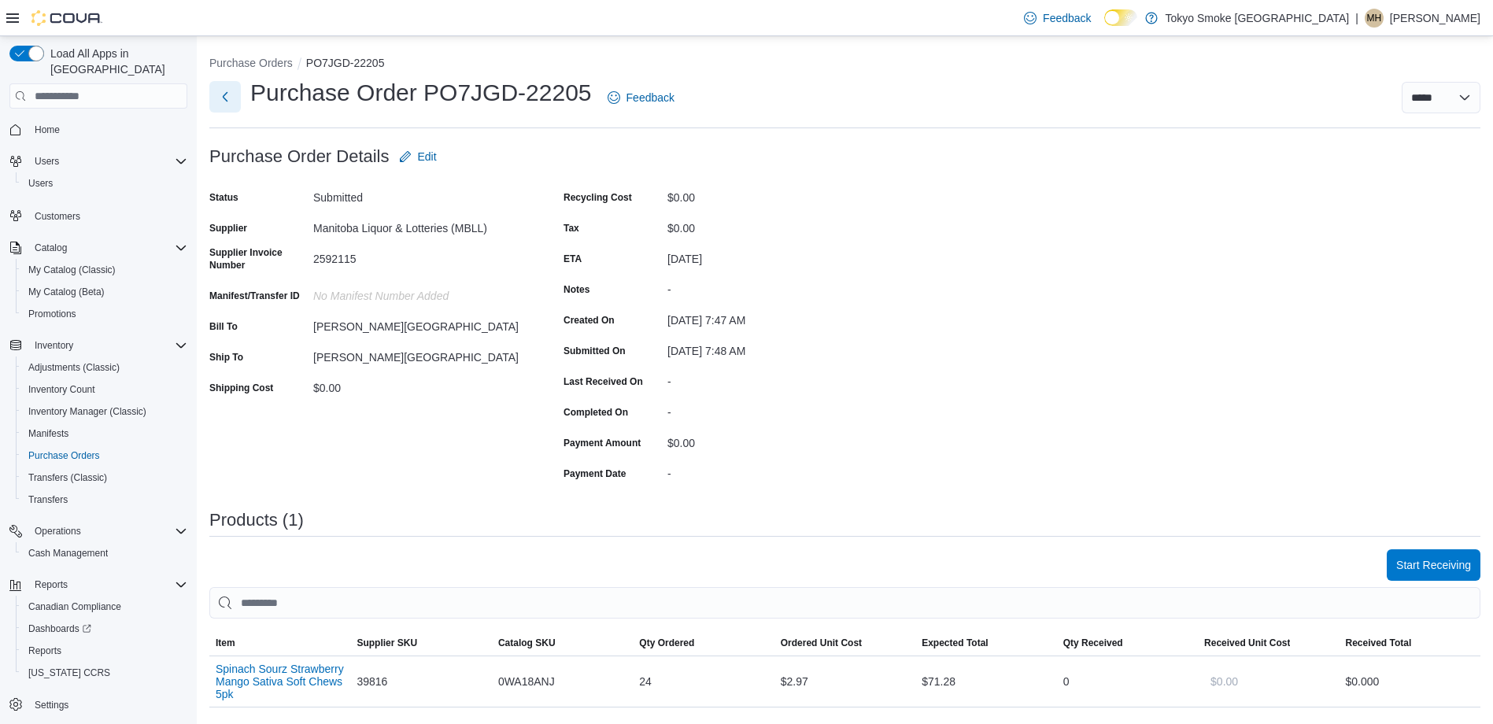
click at [228, 93] on button "Next" at bounding box center [224, 96] width 31 height 31
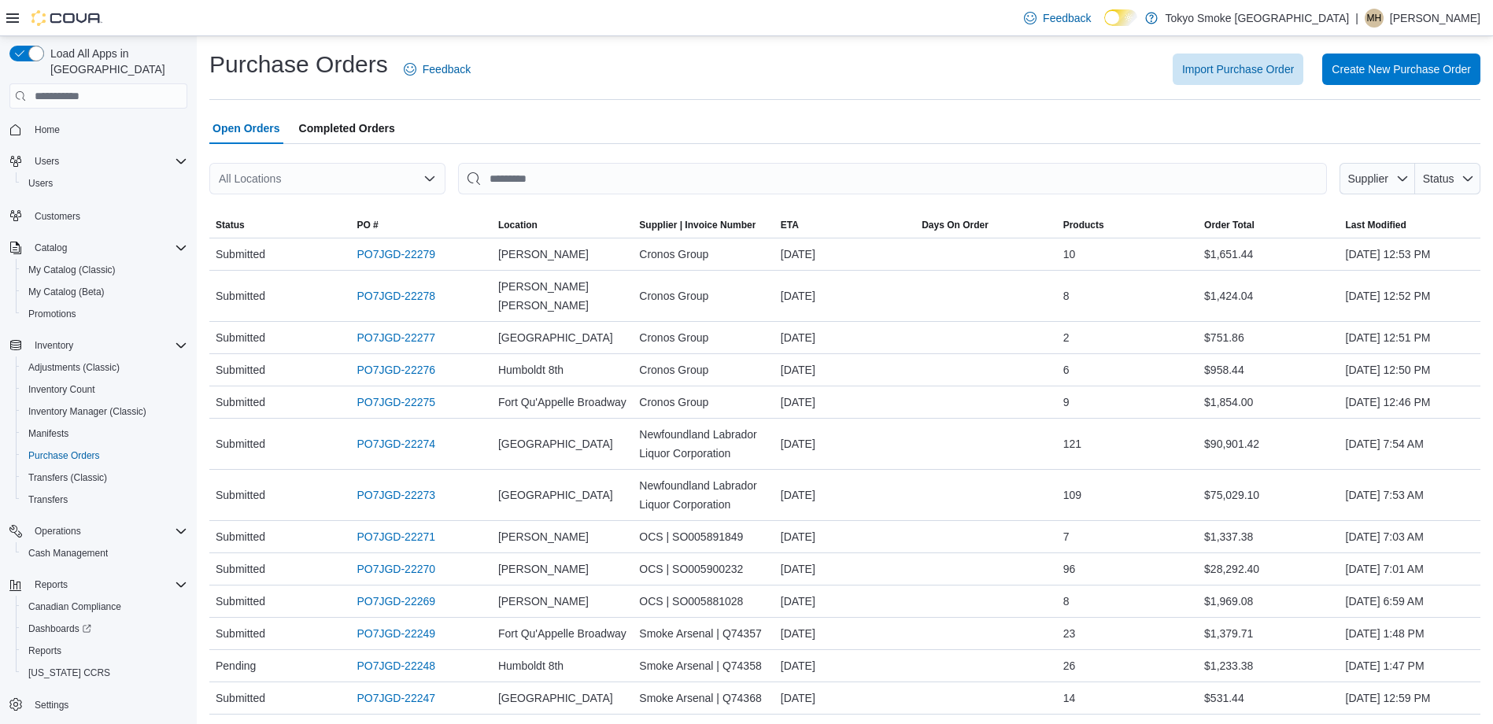
click at [239, 178] on div "All Locations" at bounding box center [327, 178] width 236 height 31
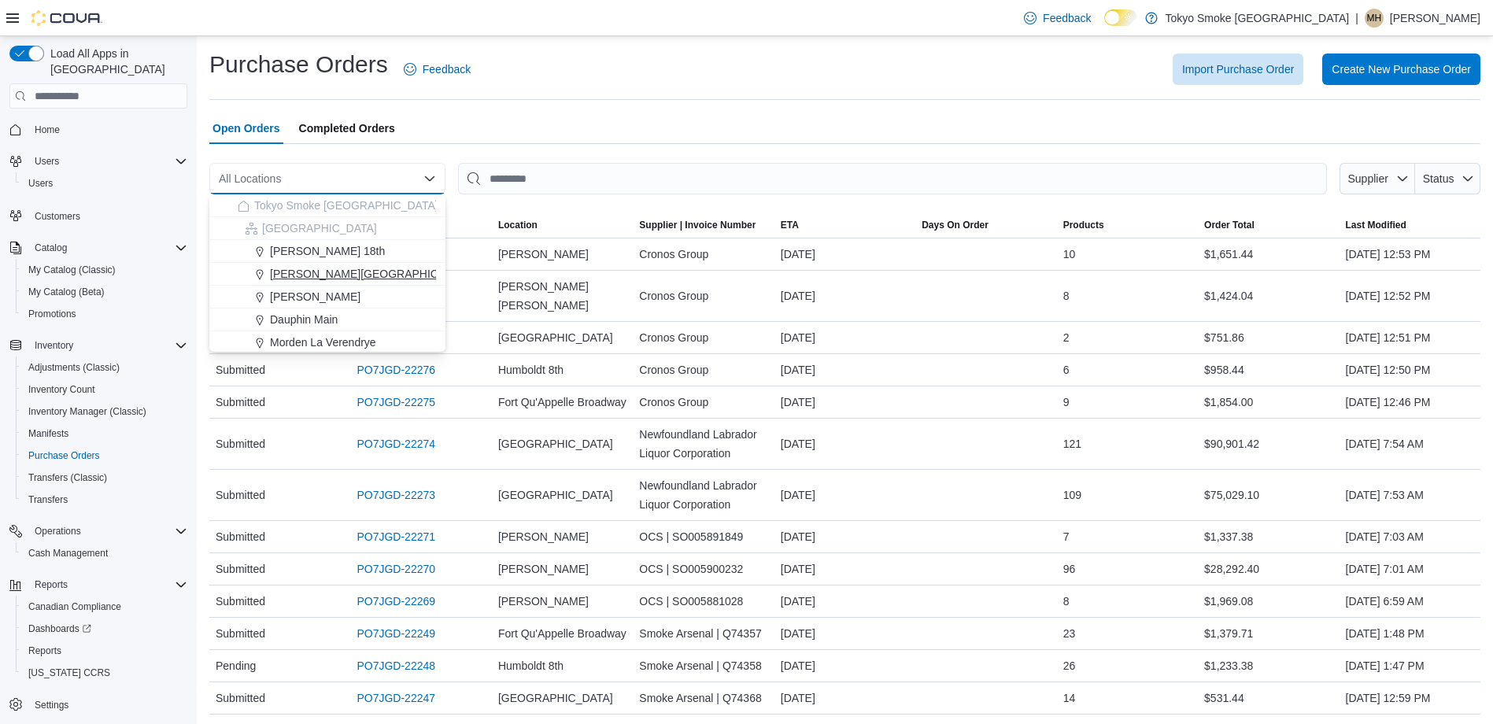
click at [345, 278] on span "[PERSON_NAME][GEOGRAPHIC_DATA]" at bounding box center [372, 274] width 205 height 16
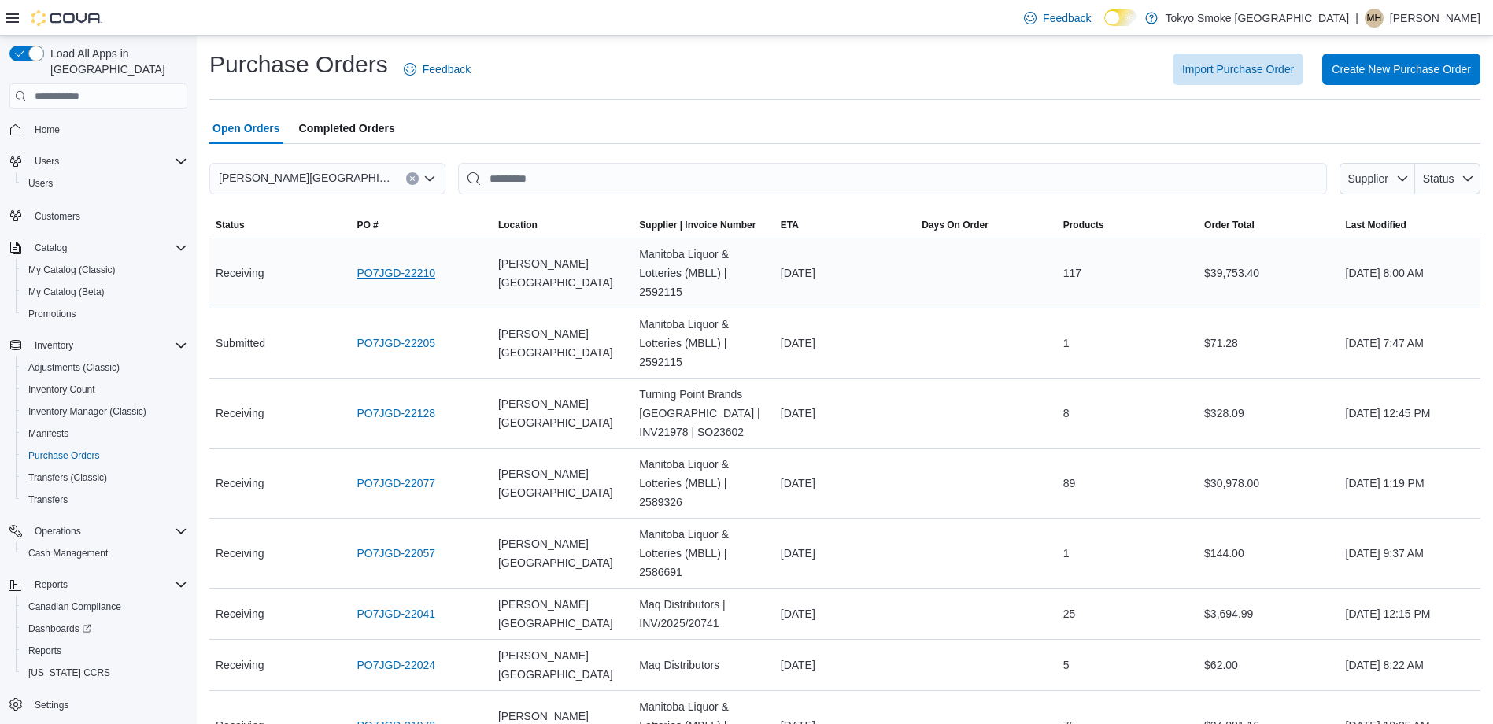
click at [398, 276] on link "PO7JGD-22210" at bounding box center [396, 273] width 79 height 19
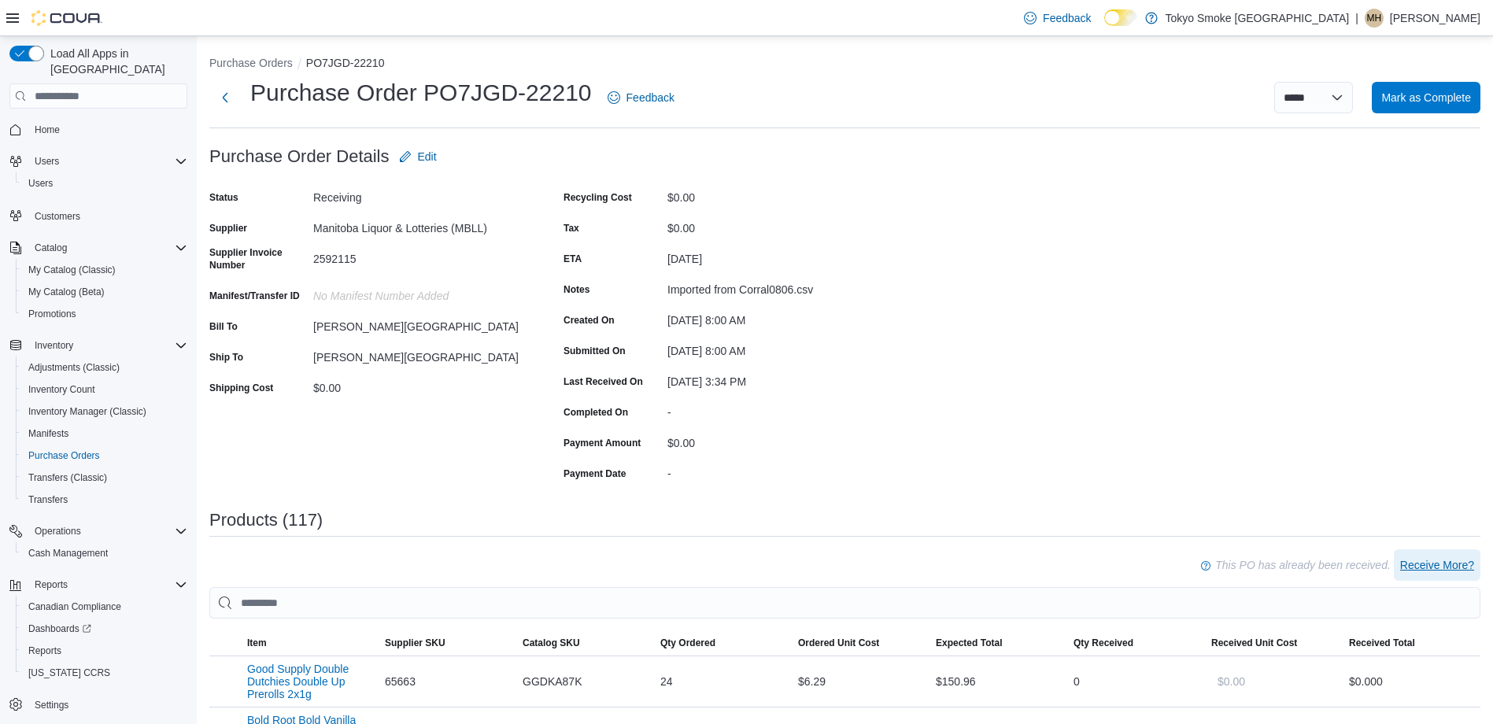
click at [1449, 572] on span "Receive More?" at bounding box center [1437, 565] width 74 height 16
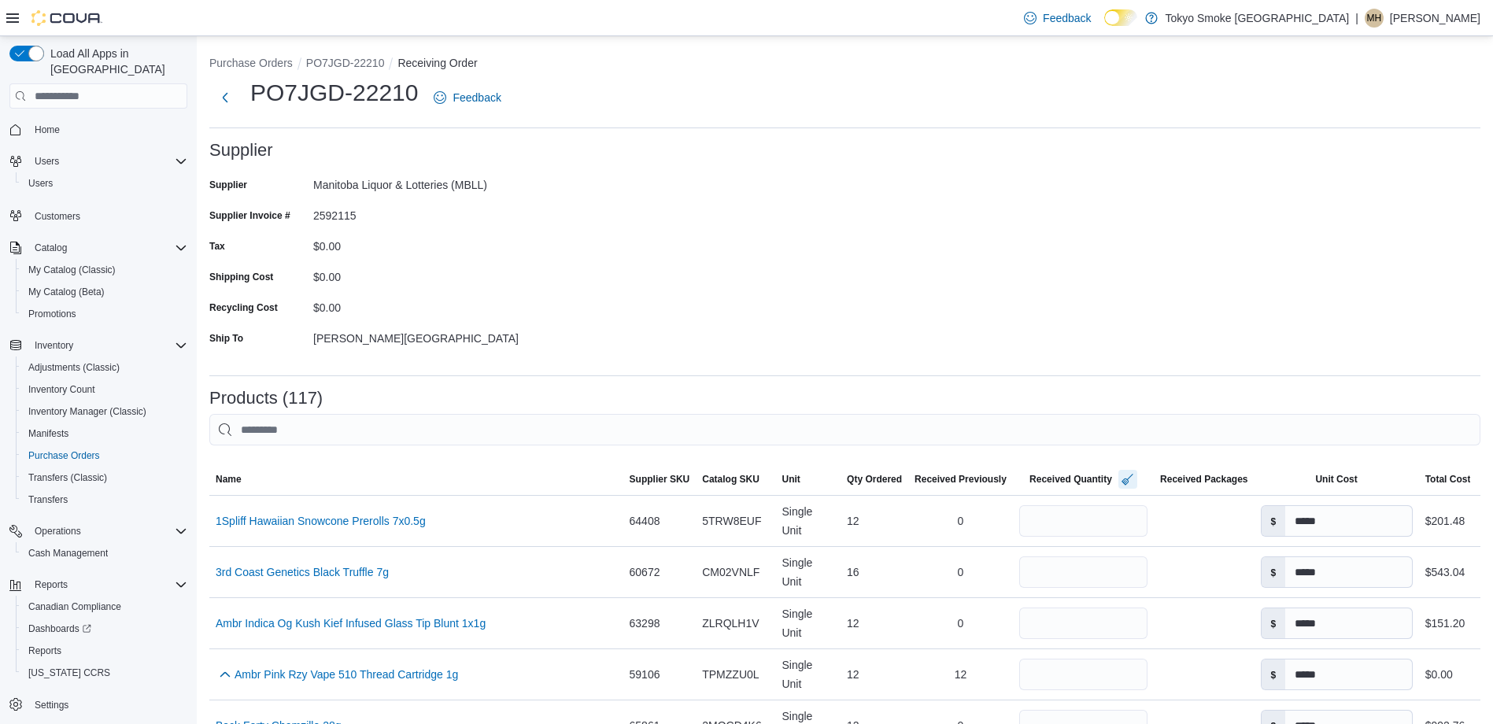
click at [1122, 477] on button "button" at bounding box center [1128, 479] width 19 height 19
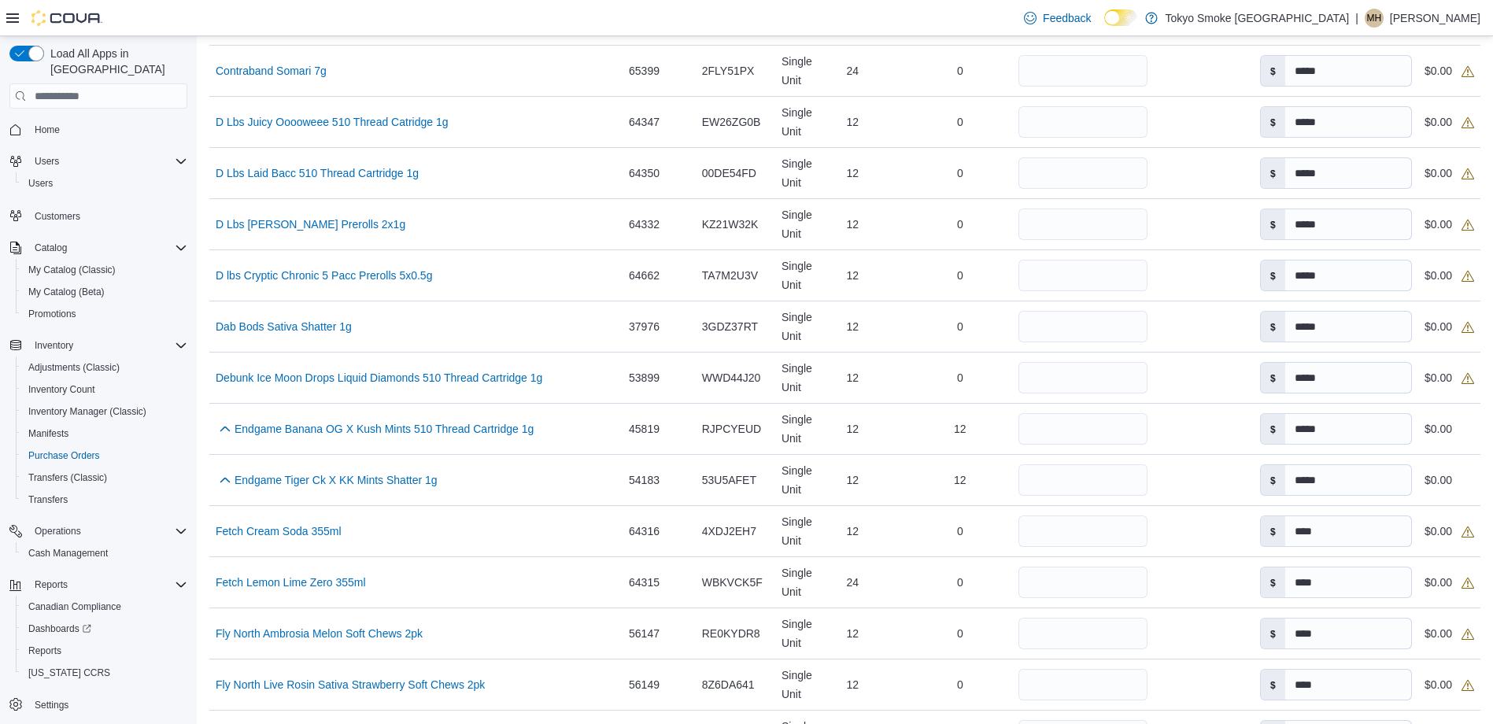
scroll to position [1372, 0]
click at [1071, 320] on input "number" at bounding box center [1083, 325] width 128 height 31
type input "**"
click at [867, 334] on div "12" at bounding box center [874, 325] width 68 height 31
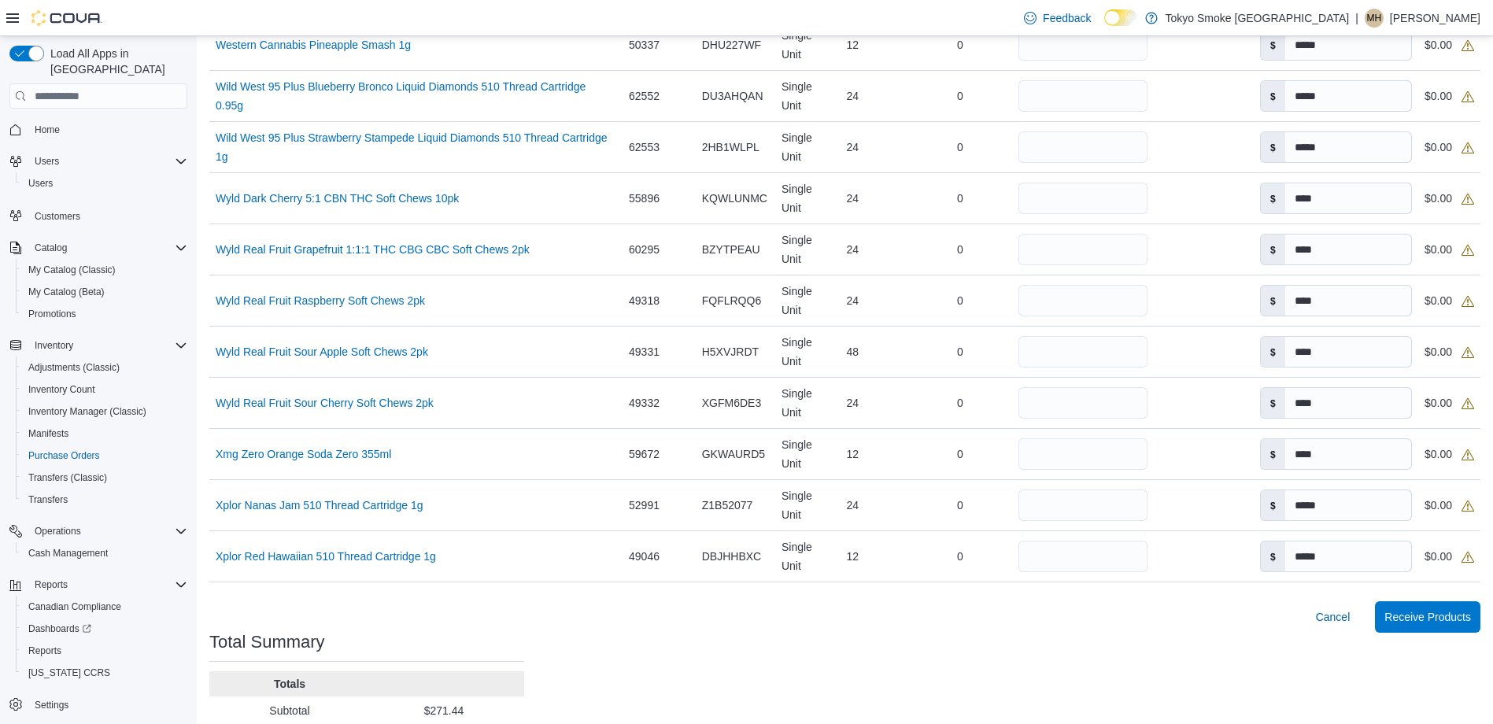
scroll to position [6008, 0]
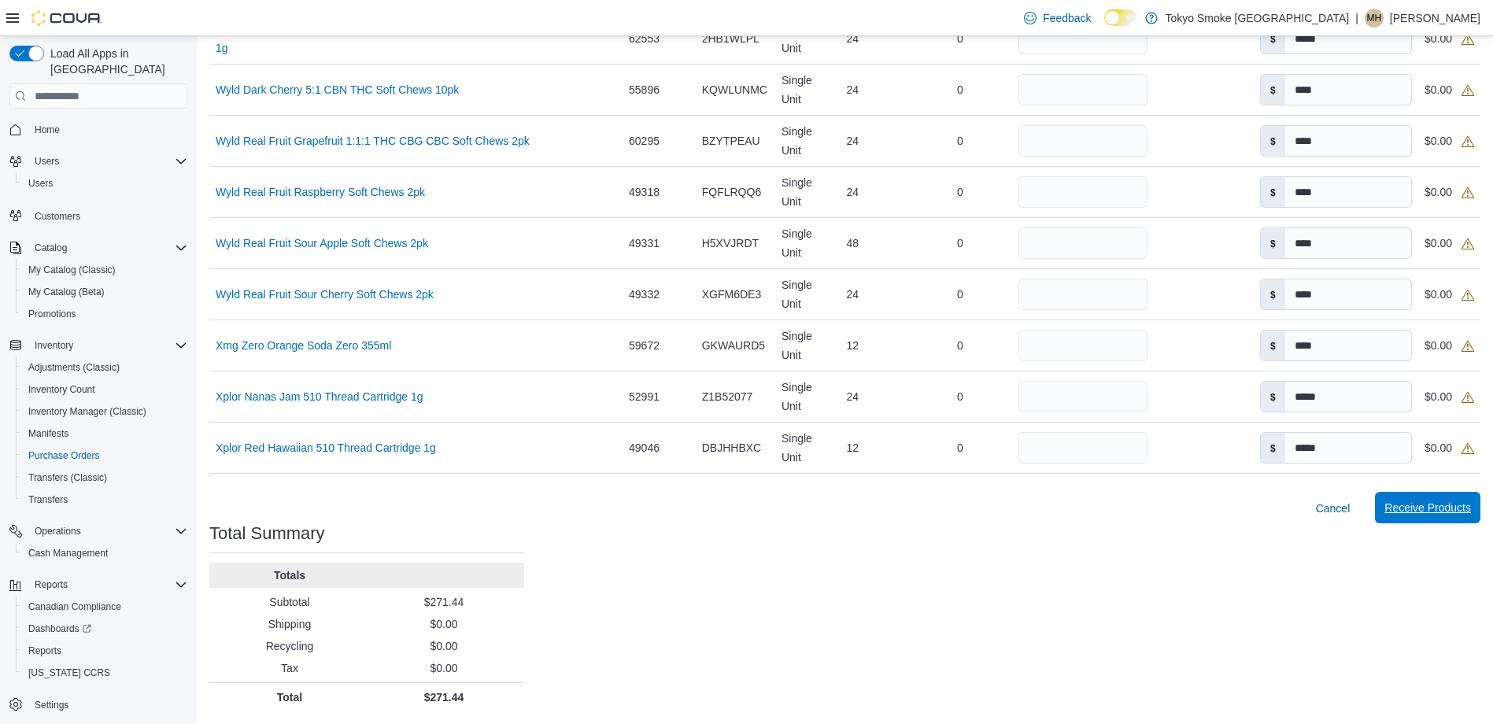
click at [1435, 502] on span "Receive Products" at bounding box center [1428, 508] width 87 height 16
